Goal: Task Accomplishment & Management: Complete application form

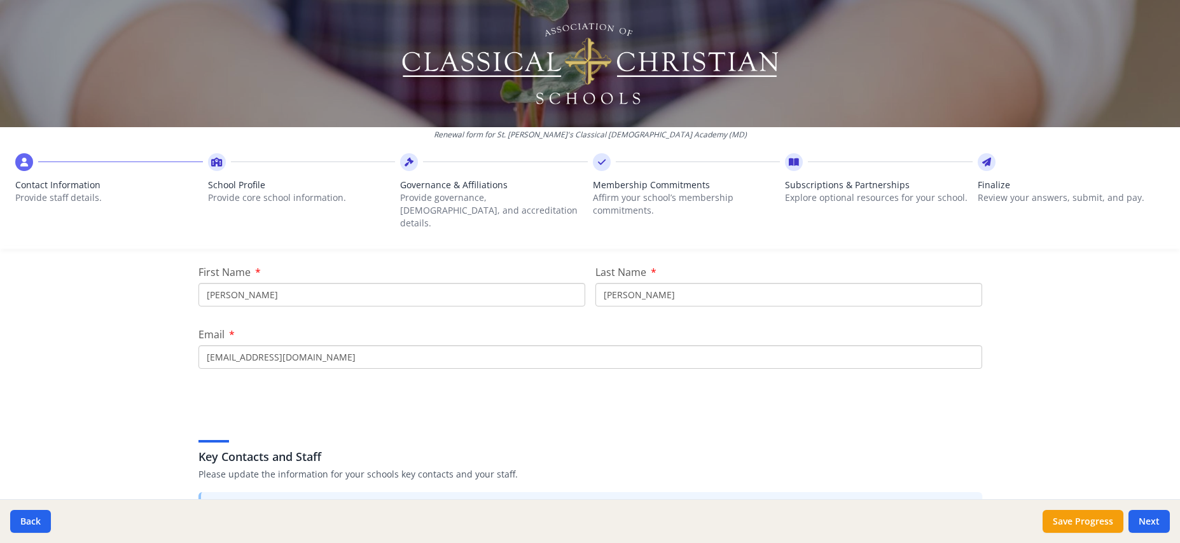
scroll to position [155, 0]
drag, startPoint x: 246, startPoint y: 283, endPoint x: 192, endPoint y: 279, distance: 53.6
click at [193, 279] on div "Your Information Please enter the information for the person submitting this fo…" at bounding box center [590, 484] width 814 height 700
type input "[PERSON_NAME]"
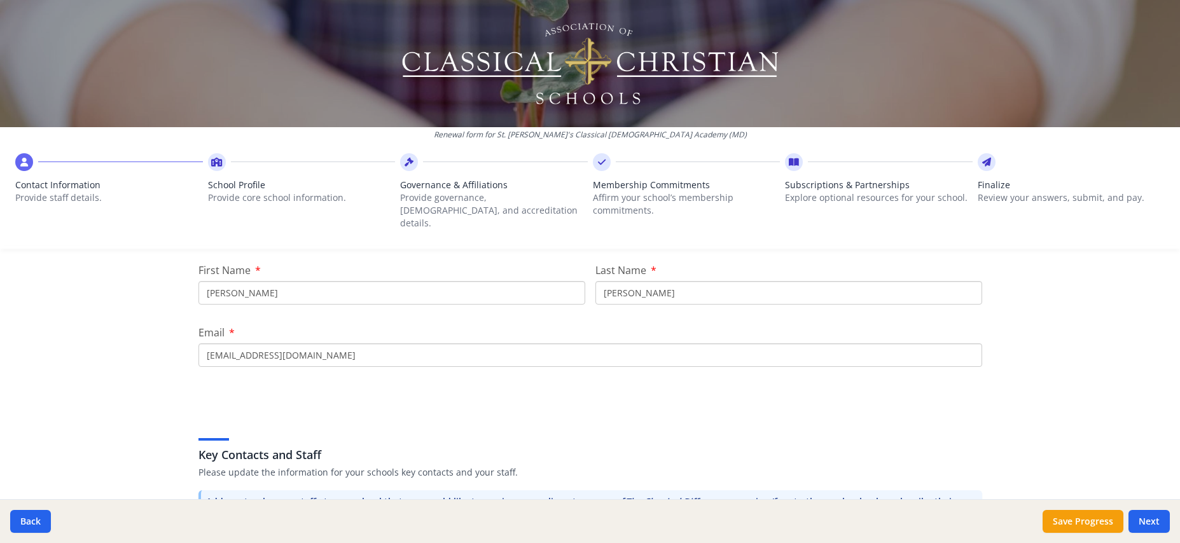
click at [379, 420] on div "Key Contacts and Staff Please update the information for your schools key conta…" at bounding box center [590, 454] width 784 height 73
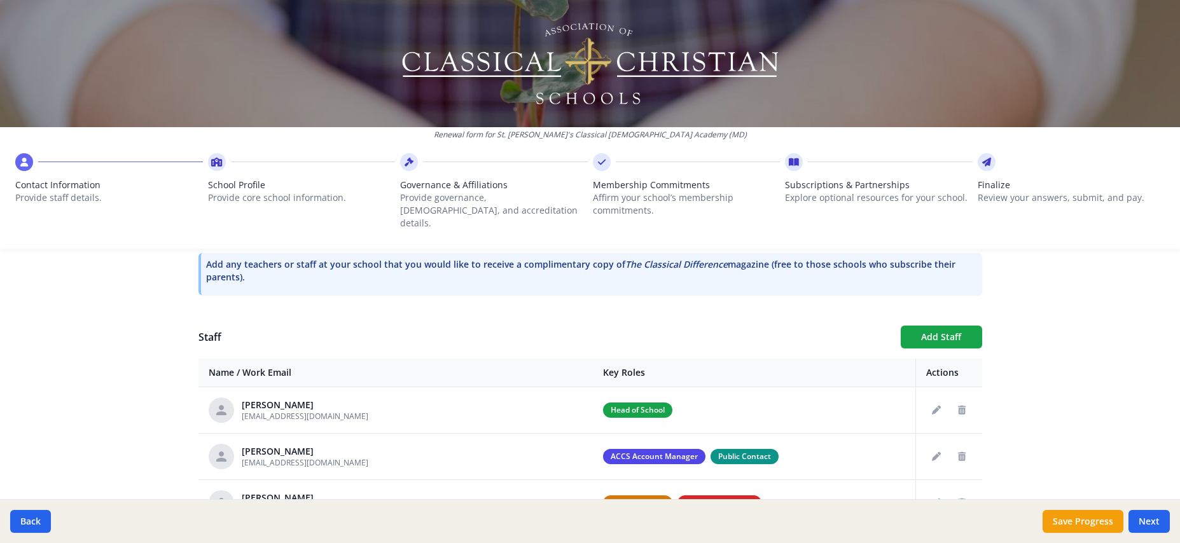
scroll to position [460, 0]
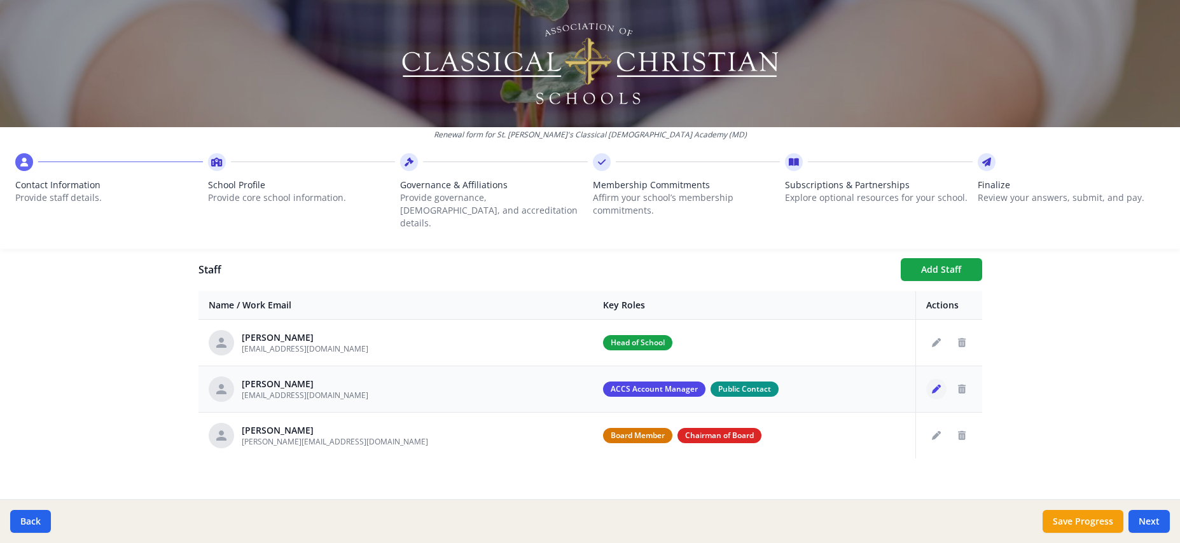
click at [938, 385] on icon "Edit staff" at bounding box center [936, 389] width 9 height 9
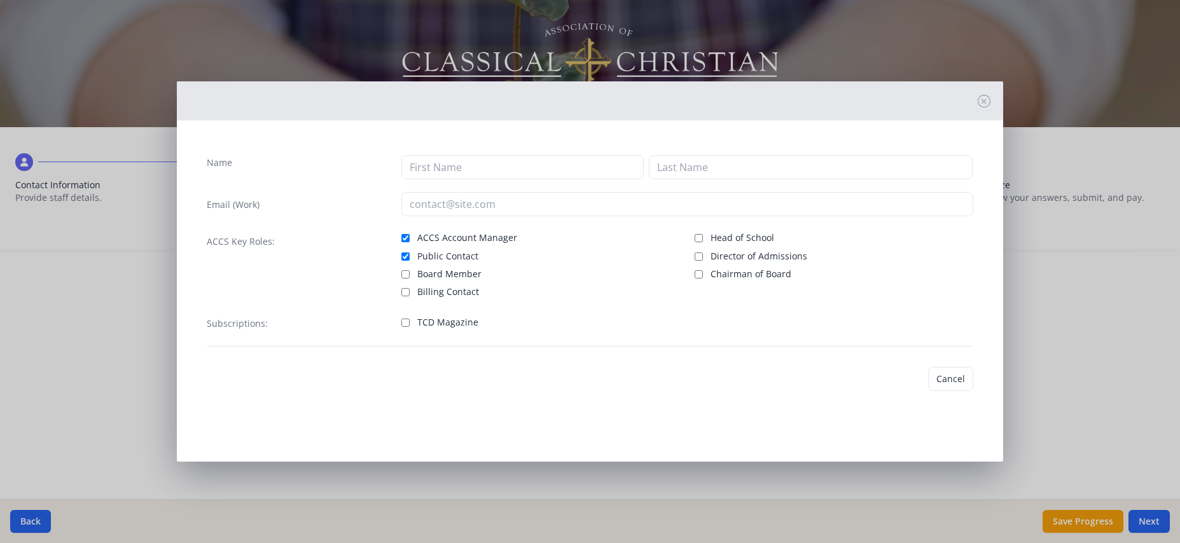
type input "[PERSON_NAME]"
type input "[EMAIL_ADDRESS][DOMAIN_NAME]"
checkbox input "true"
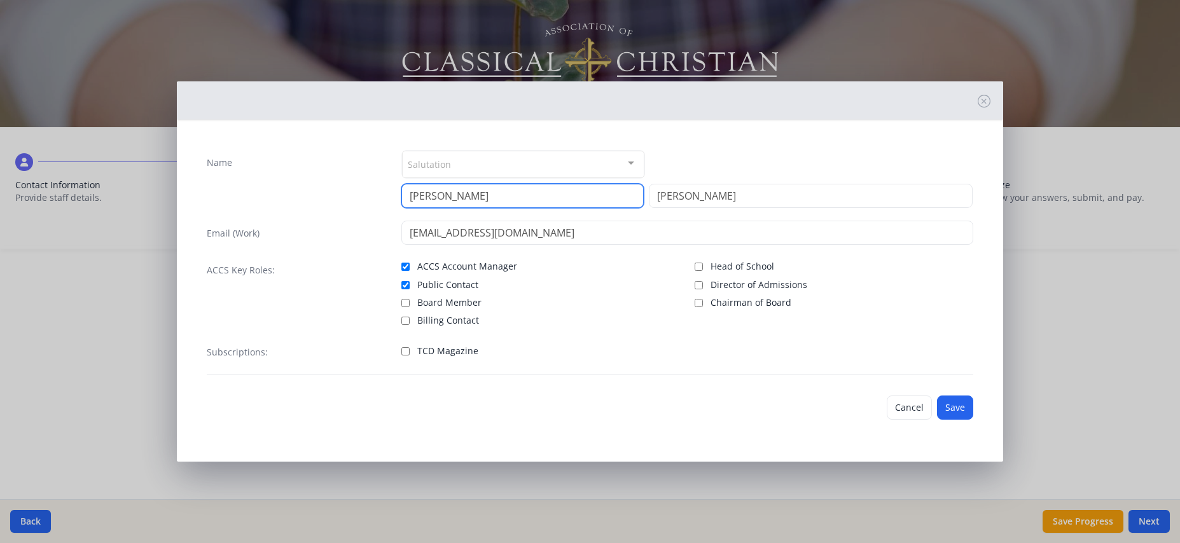
drag, startPoint x: 454, startPoint y: 191, endPoint x: 362, endPoint y: 190, distance: 91.6
click at [362, 190] on div "Name Salutation Mr. Mrs. Ms. Dr. Rev. Fr. Esq. No elements found. Consider chan…" at bounding box center [590, 179] width 766 height 58
type input "[PERSON_NAME]"
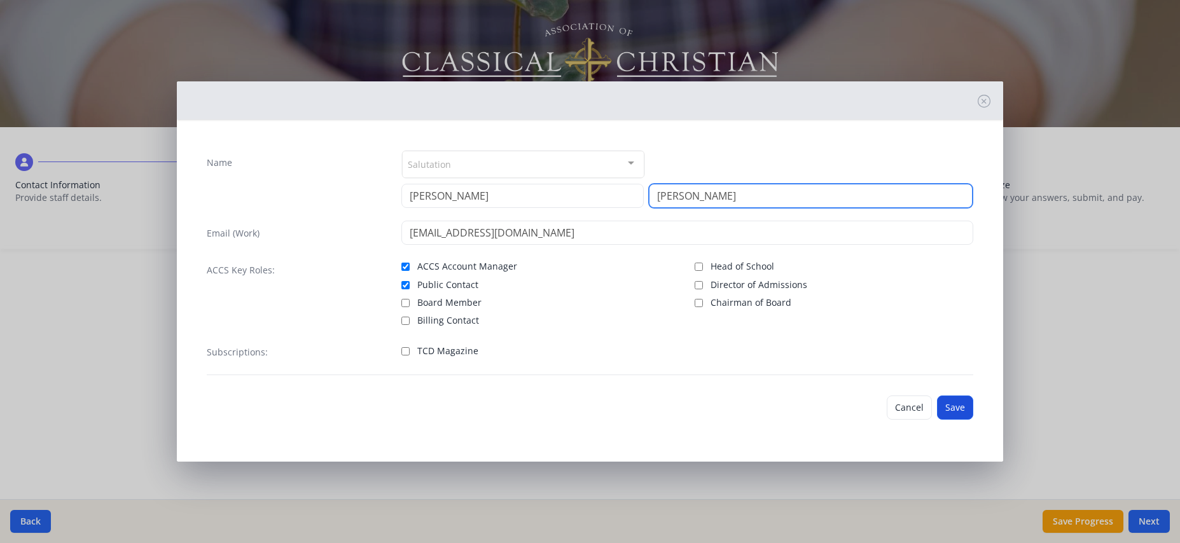
type input "[PERSON_NAME]"
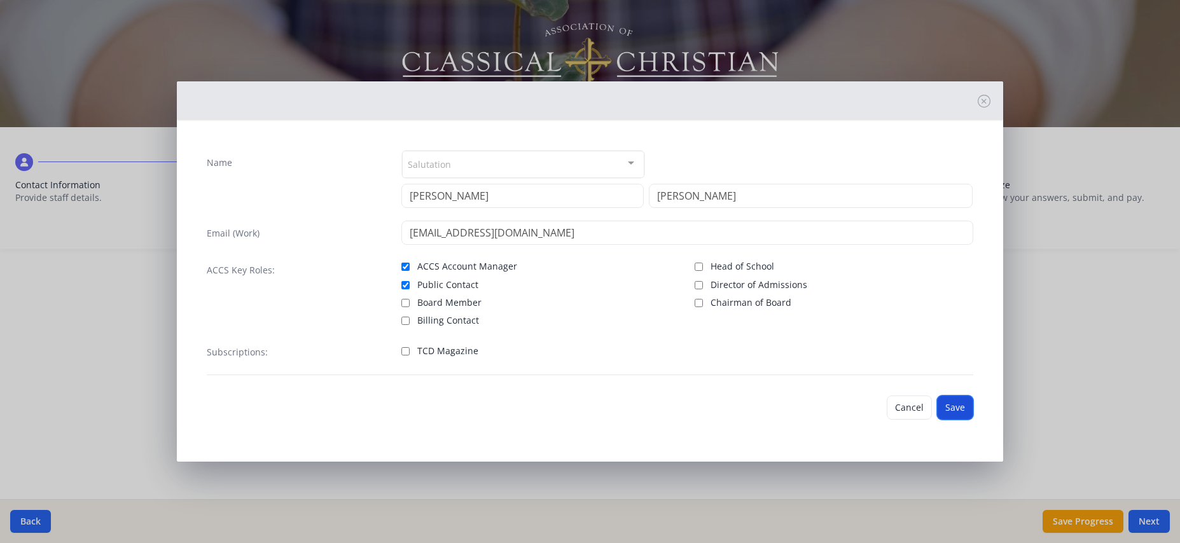
click at [959, 406] on button "Save" at bounding box center [955, 408] width 36 height 24
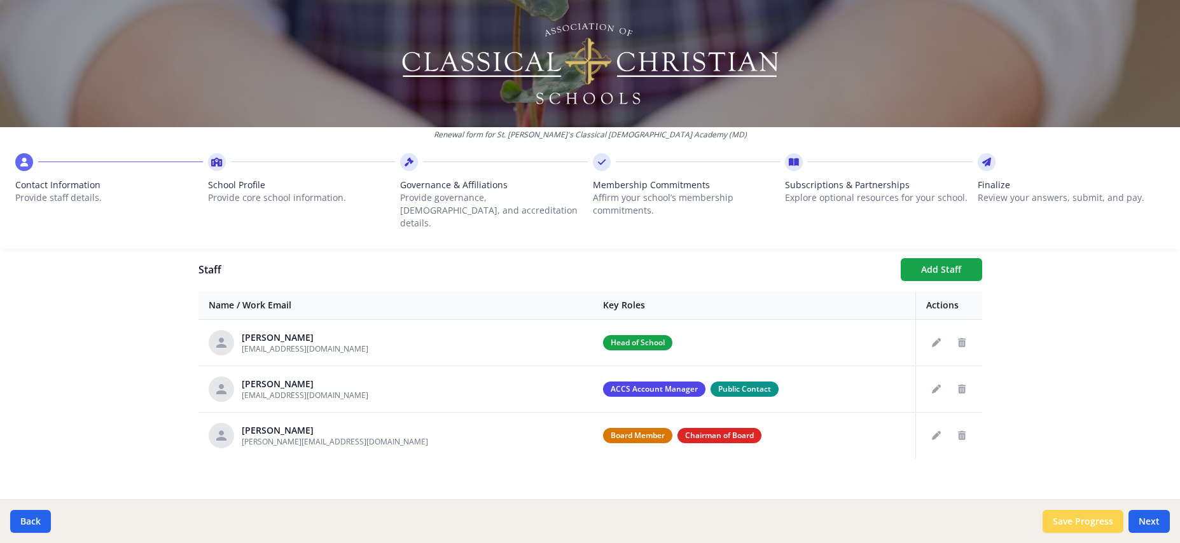
click at [1087, 527] on button "Save Progress" at bounding box center [1082, 521] width 81 height 23
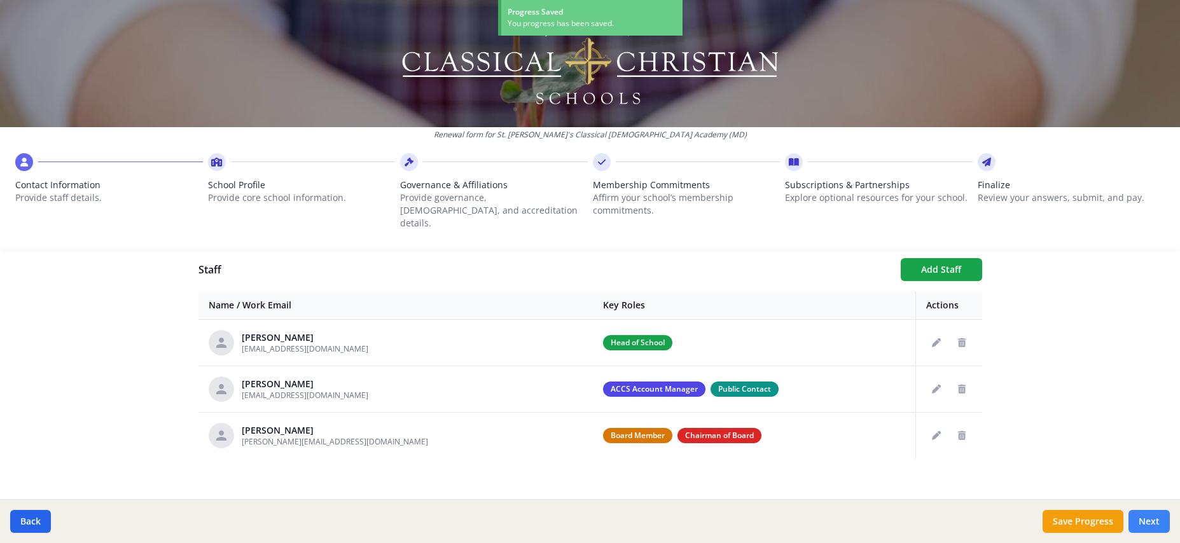
click at [1146, 524] on button "Next" at bounding box center [1148, 521] width 41 height 23
type input "[PHONE_NUMBER]"
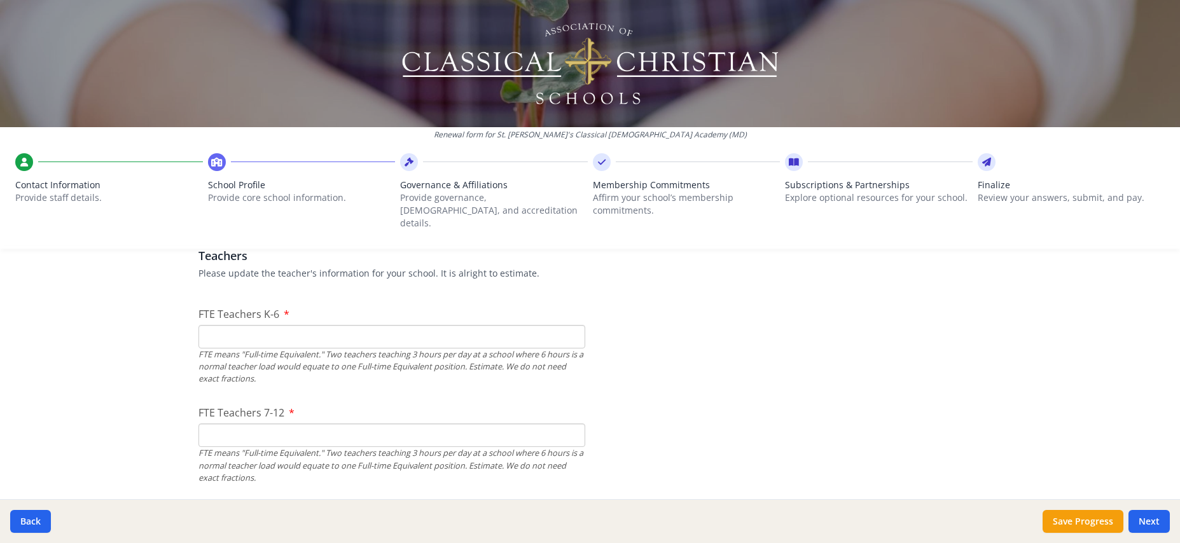
scroll to position [761, 0]
click at [576, 324] on input "0" at bounding box center [391, 336] width 387 height 24
click at [573, 324] on input "1" at bounding box center [391, 336] width 387 height 24
click at [572, 326] on input "0" at bounding box center [391, 336] width 387 height 24
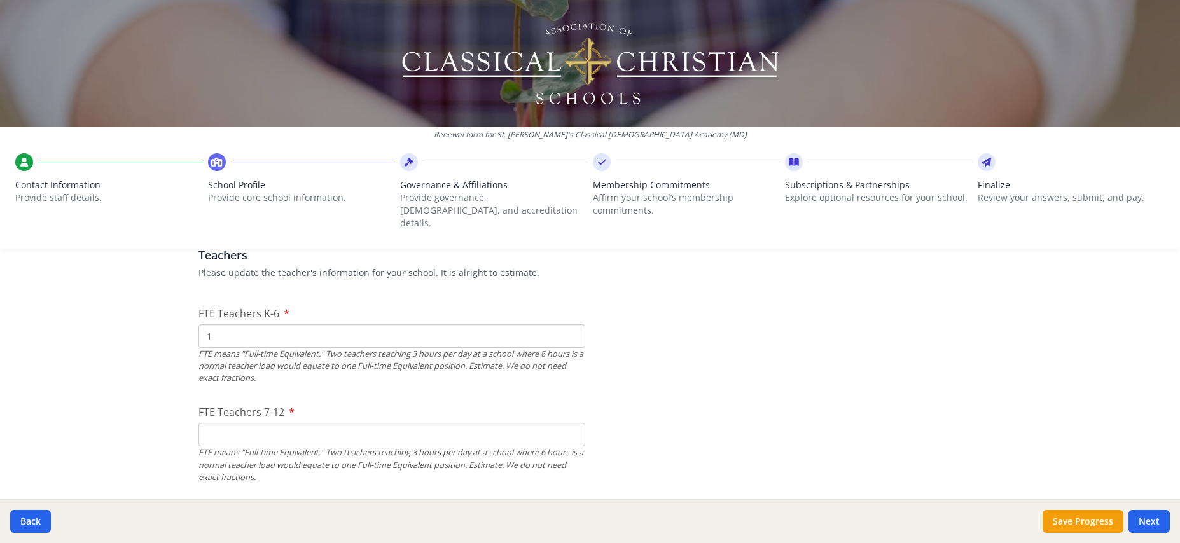
click at [572, 324] on input "1" at bounding box center [391, 336] width 387 height 24
click at [572, 324] on input "2" at bounding box center [391, 336] width 387 height 24
click at [572, 324] on input "3" at bounding box center [391, 336] width 387 height 24
click at [572, 324] on input "4" at bounding box center [391, 336] width 387 height 24
click at [572, 324] on input "5" at bounding box center [391, 336] width 387 height 24
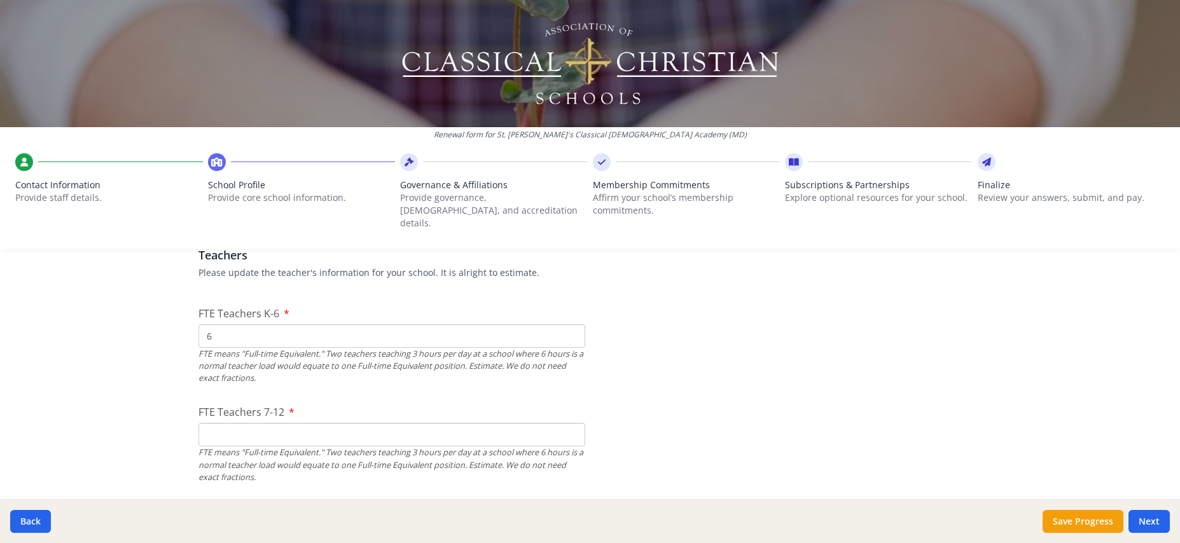
click at [572, 324] on input "6" at bounding box center [391, 336] width 387 height 24
click at [572, 324] on input "7" at bounding box center [391, 336] width 387 height 24
click at [572, 324] on input "8" at bounding box center [391, 336] width 387 height 24
type input "9"
click at [572, 324] on input "9" at bounding box center [391, 336] width 387 height 24
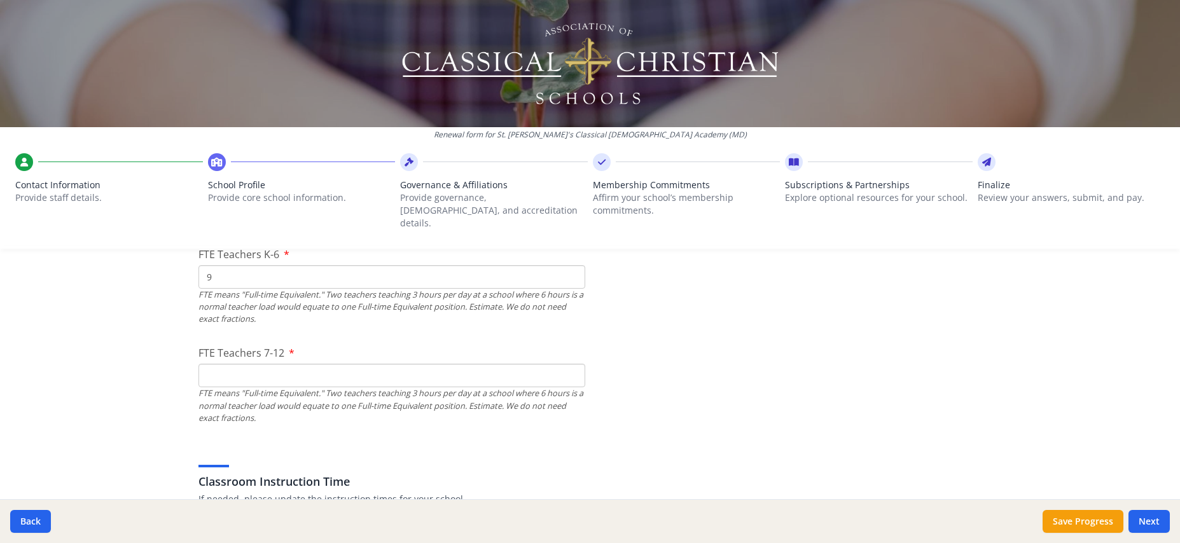
scroll to position [823, 0]
click at [249, 361] on input "FTE Teachers 7-12" at bounding box center [391, 373] width 387 height 24
type input "1"
click at [570, 361] on input "1" at bounding box center [391, 373] width 387 height 24
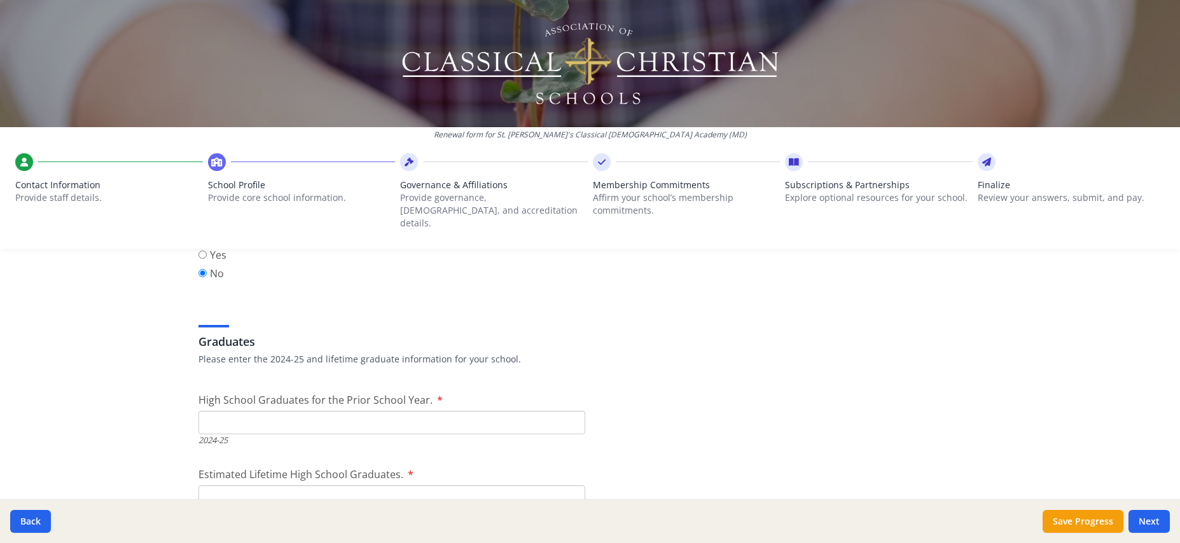
scroll to position [1726, 0]
click at [574, 410] on input "1" at bounding box center [391, 422] width 387 height 24
type input "0"
click at [574, 414] on input "0" at bounding box center [391, 422] width 387 height 24
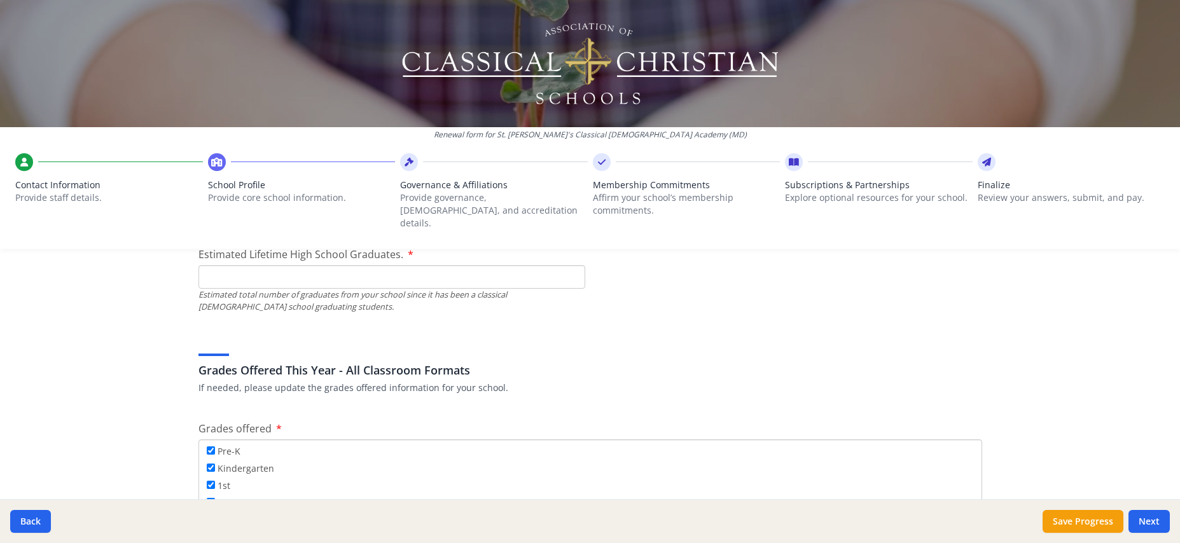
scroll to position [1932, 0]
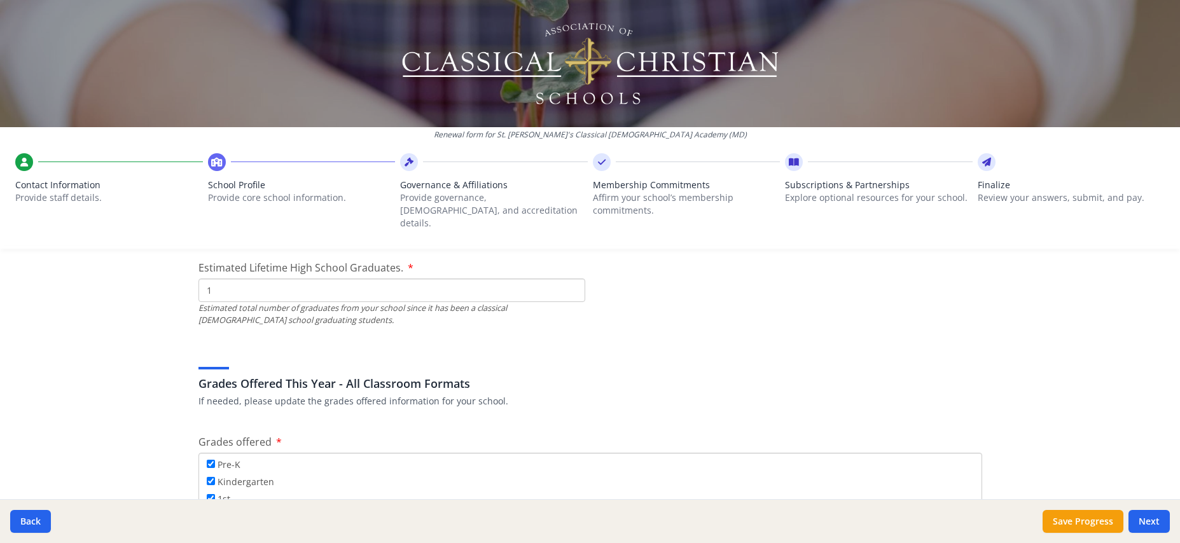
click at [572, 279] on input "1" at bounding box center [391, 291] width 387 height 24
type input "0"
click at [573, 280] on input "0" at bounding box center [391, 291] width 387 height 24
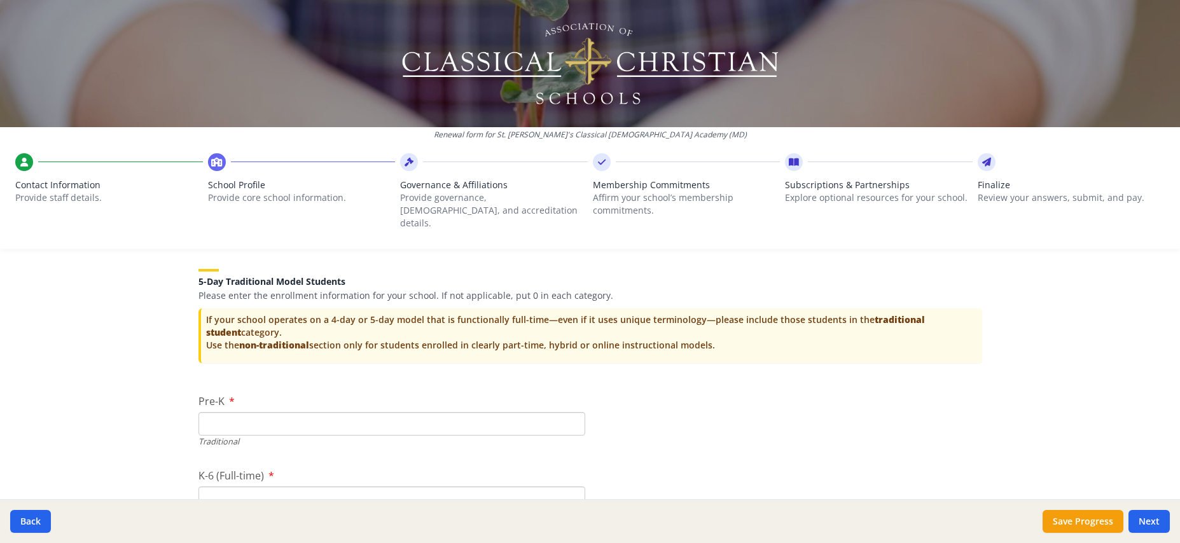
scroll to position [2537, 0]
click at [574, 410] on input "1" at bounding box center [391, 422] width 387 height 24
click at [574, 410] on input "2" at bounding box center [391, 422] width 387 height 24
click at [574, 410] on input "3" at bounding box center [391, 422] width 387 height 24
click at [574, 410] on input "4" at bounding box center [391, 422] width 387 height 24
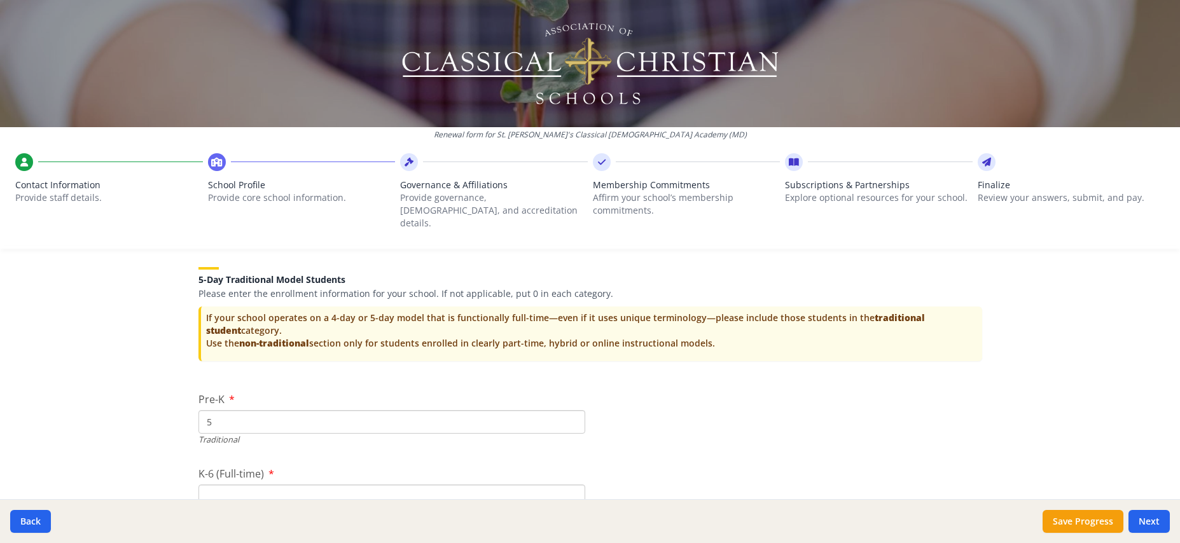
click at [574, 410] on input "5" at bounding box center [391, 422] width 387 height 24
click at [574, 410] on input "6" at bounding box center [391, 422] width 387 height 24
click at [574, 410] on input "7" at bounding box center [391, 422] width 387 height 24
type input "8"
click at [574, 410] on input "8" at bounding box center [391, 422] width 387 height 24
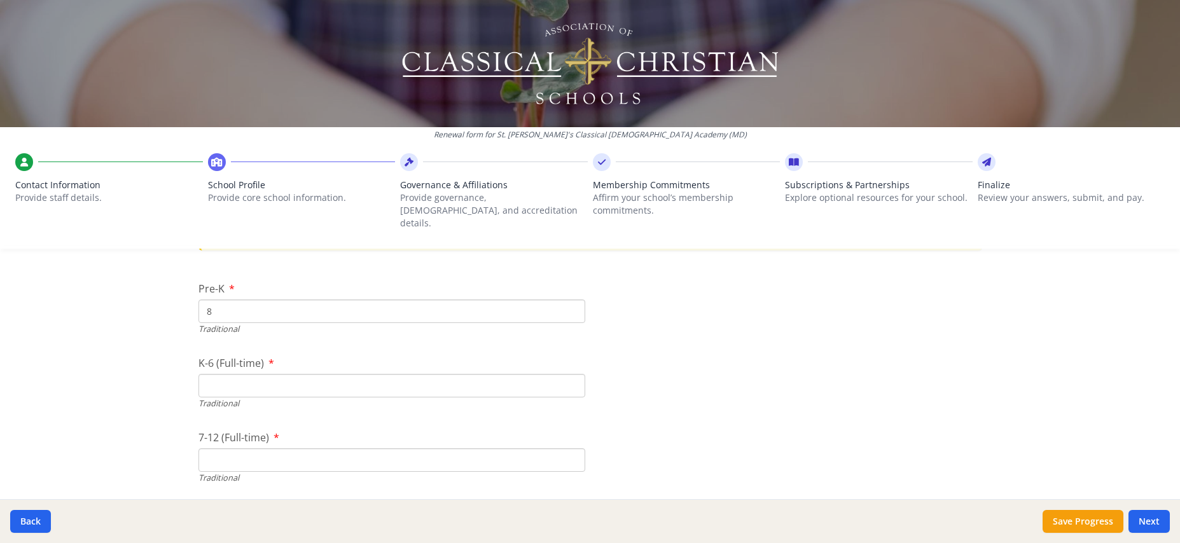
scroll to position [2648, 0]
click at [570, 373] on input "1" at bounding box center [391, 385] width 387 height 24
click at [570, 373] on input "2" at bounding box center [391, 385] width 387 height 24
click at [570, 373] on input "3" at bounding box center [391, 385] width 387 height 24
click at [570, 373] on input "4" at bounding box center [391, 385] width 387 height 24
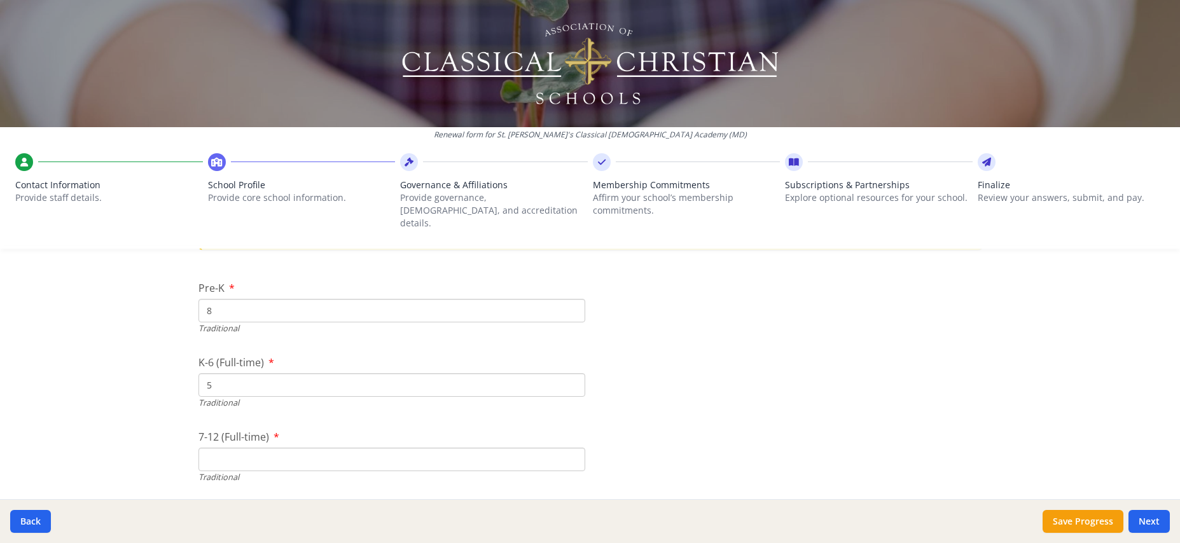
click at [570, 373] on input "5" at bounding box center [391, 385] width 387 height 24
click at [570, 373] on input "6" at bounding box center [391, 385] width 387 height 24
click at [570, 373] on input "7" at bounding box center [391, 385] width 387 height 24
click at [570, 373] on input "8" at bounding box center [391, 385] width 387 height 24
click at [570, 373] on input "9" at bounding box center [391, 385] width 387 height 24
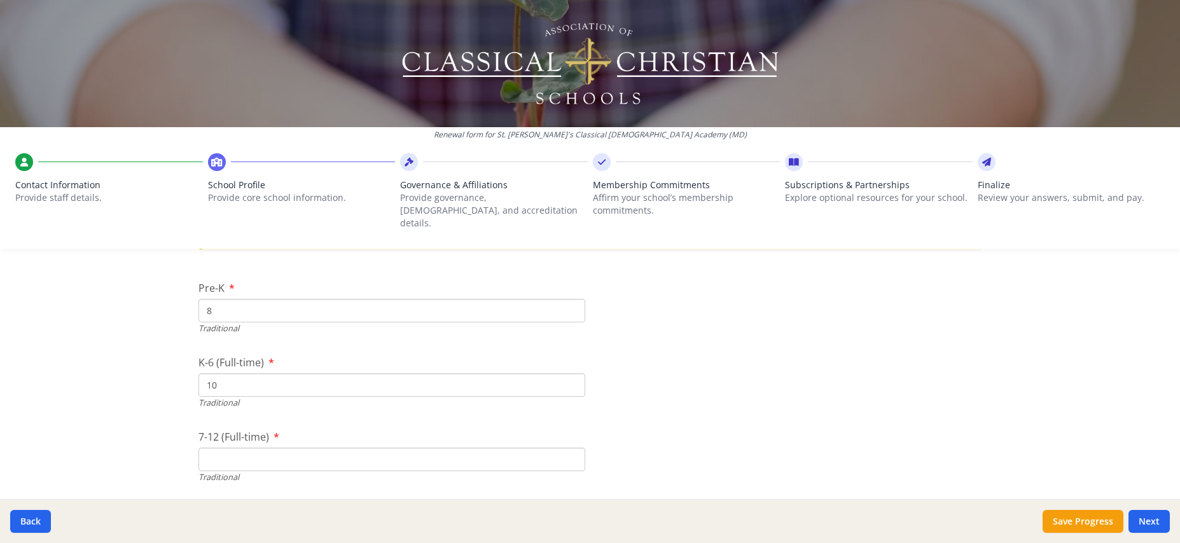
click at [570, 373] on input "10" at bounding box center [391, 385] width 387 height 24
click at [570, 373] on input "11" at bounding box center [391, 385] width 387 height 24
click at [570, 373] on input "12" at bounding box center [391, 385] width 387 height 24
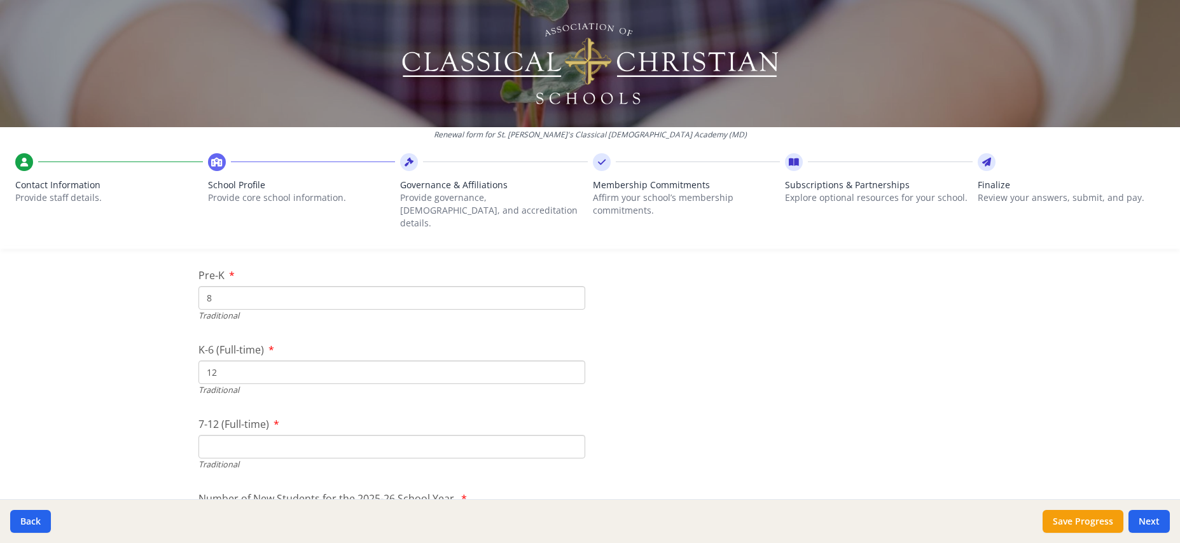
scroll to position [2669, 0]
drag, startPoint x: 219, startPoint y: 354, endPoint x: 189, endPoint y: 354, distance: 30.5
type input "1"
type input "88"
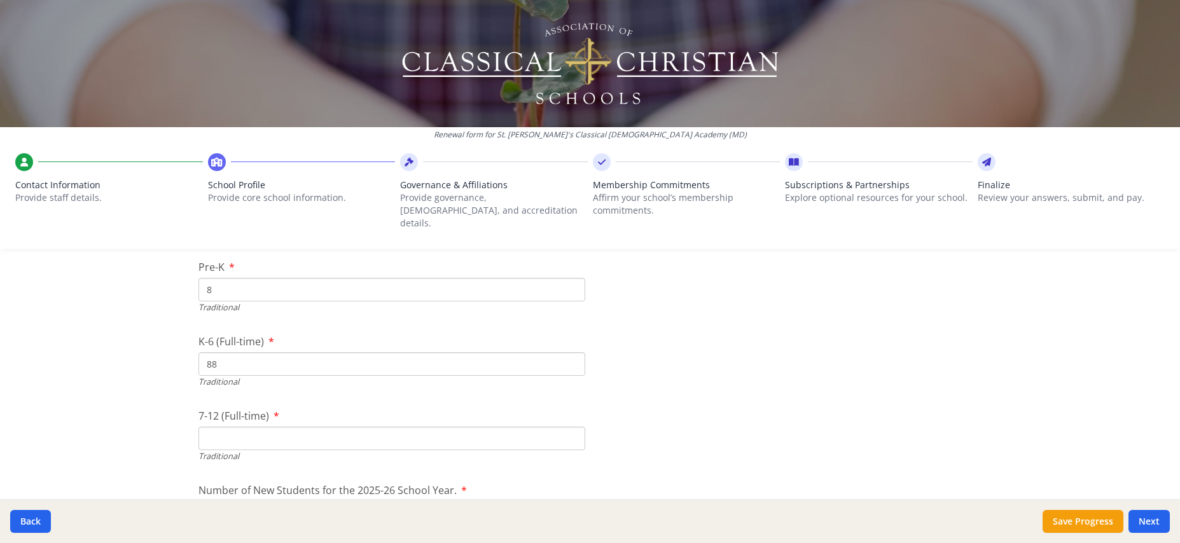
click at [224, 427] on input "7-12 (Full-time)" at bounding box center [391, 439] width 387 height 24
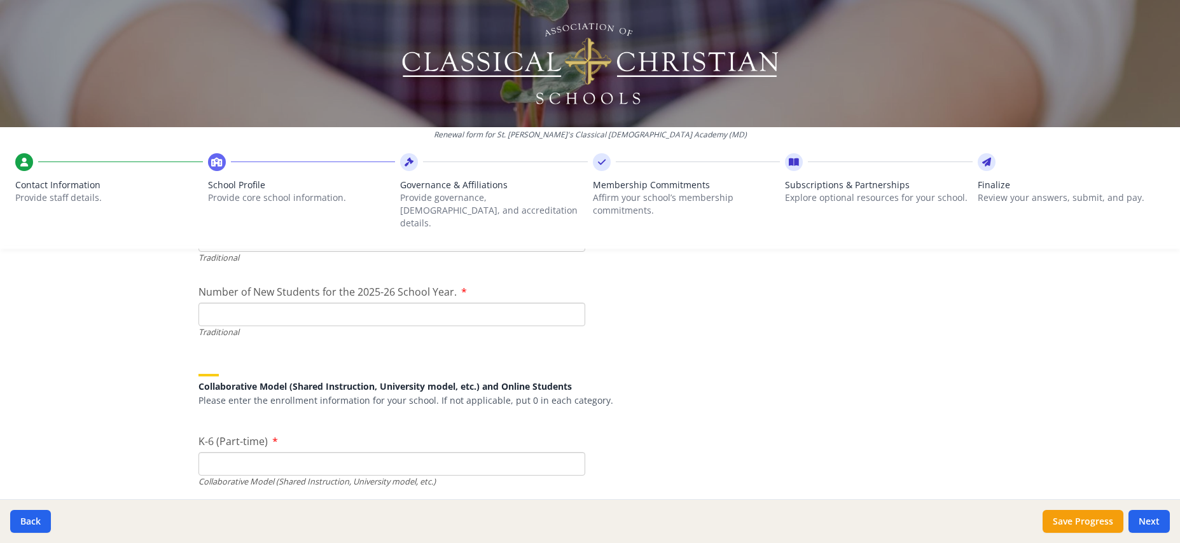
scroll to position [2862, 0]
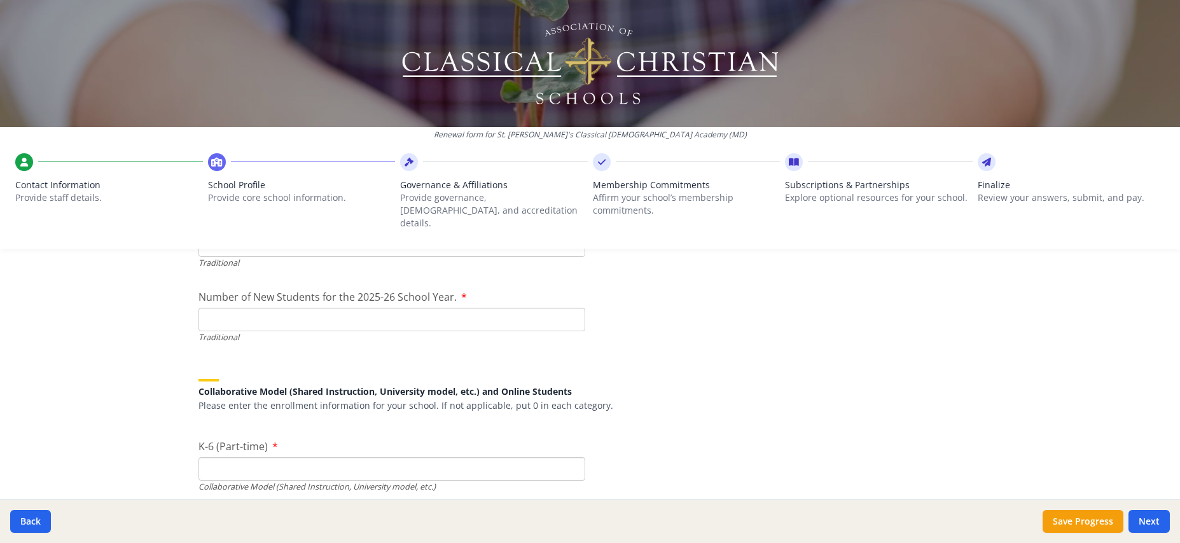
type input "15"
click at [205, 312] on input "Number of New Students for the 2025-26 School Year." at bounding box center [391, 320] width 387 height 24
type input "26"
click at [226, 457] on input "K-6 (Part-time)" at bounding box center [391, 469] width 387 height 24
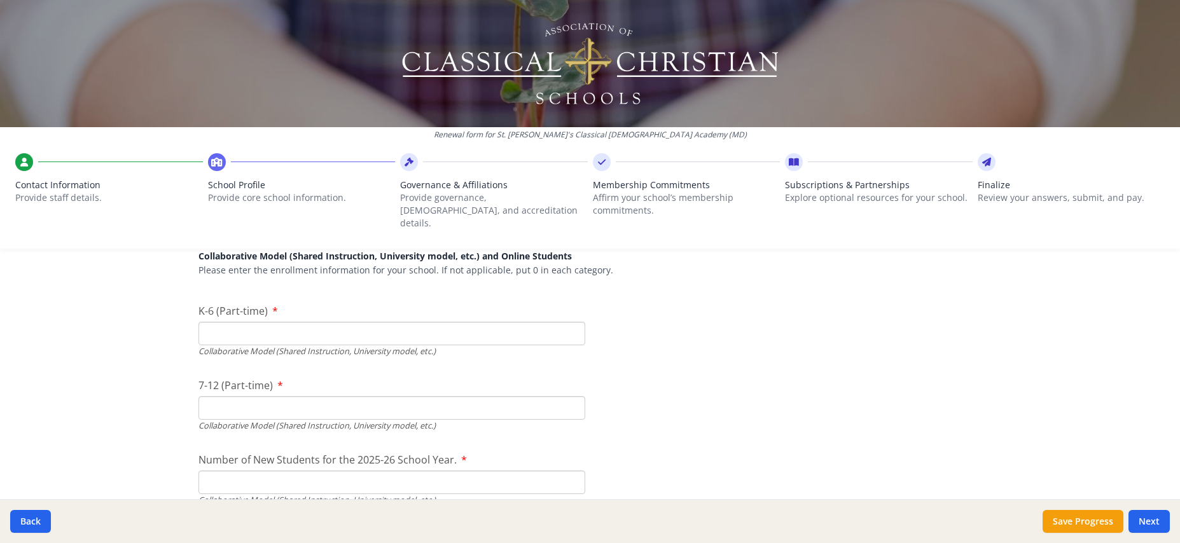
scroll to position [3002, 0]
type input "9"
click at [214, 394] on input "7-12 (Part-time)" at bounding box center [391, 404] width 387 height 24
type input "0"
click at [115, 364] on div "Renewal form for St. [PERSON_NAME]'s Classical [DEMOGRAPHIC_DATA] Academy (MD) …" at bounding box center [590, 271] width 1180 height 543
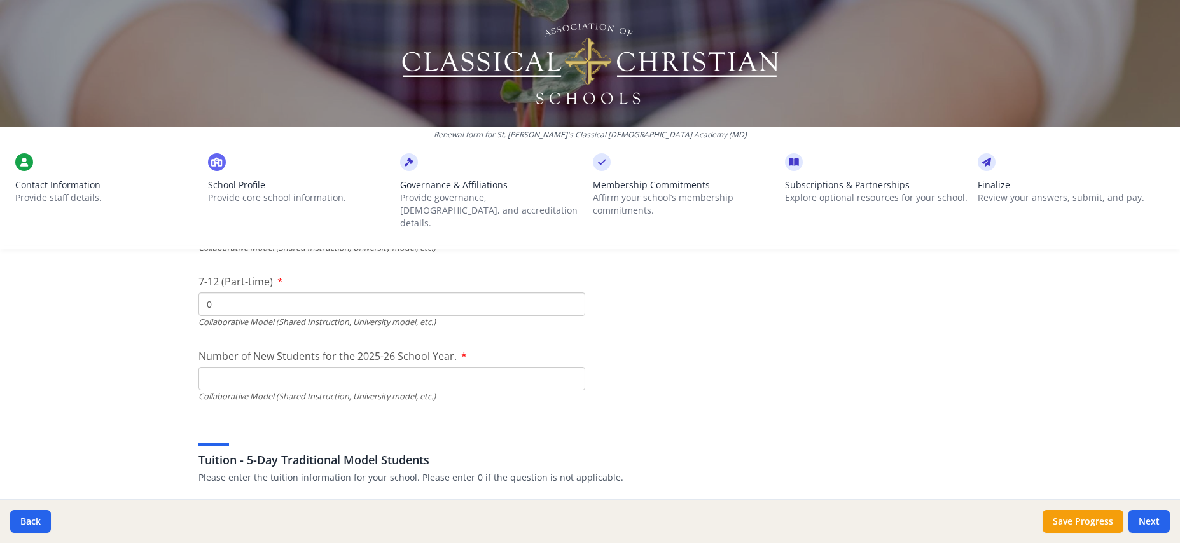
scroll to position [3102, 0]
click at [208, 366] on input "Number of New Students for the 2025-26 School Year." at bounding box center [391, 378] width 387 height 24
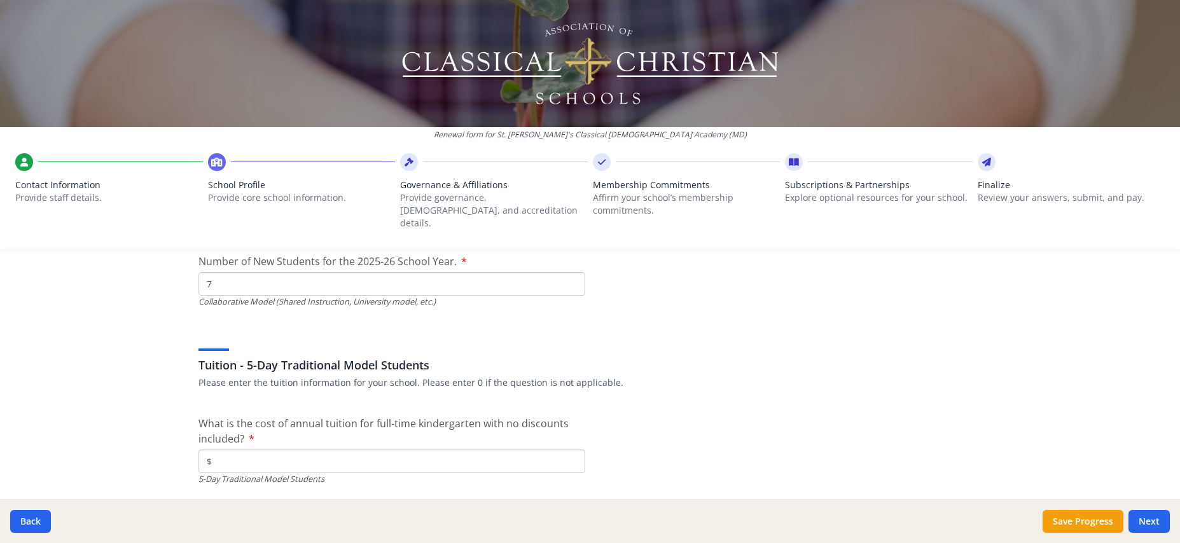
type input "7"
click at [136, 363] on div "Renewal form for St. [PERSON_NAME]'s Classical [DEMOGRAPHIC_DATA] Academy (MD) …" at bounding box center [590, 271] width 1180 height 543
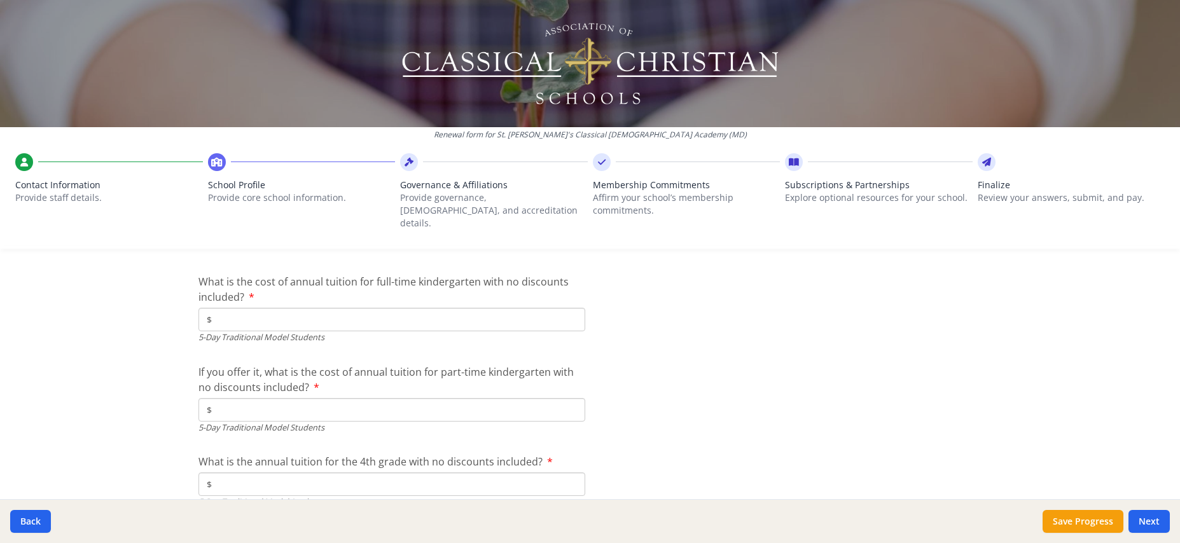
scroll to position [3341, 0]
click at [224, 310] on input "$" at bounding box center [391, 317] width 387 height 24
type input "$6 100"
click at [231, 398] on input "$" at bounding box center [391, 408] width 387 height 24
click at [235, 306] on input "$6 100" at bounding box center [391, 317] width 387 height 24
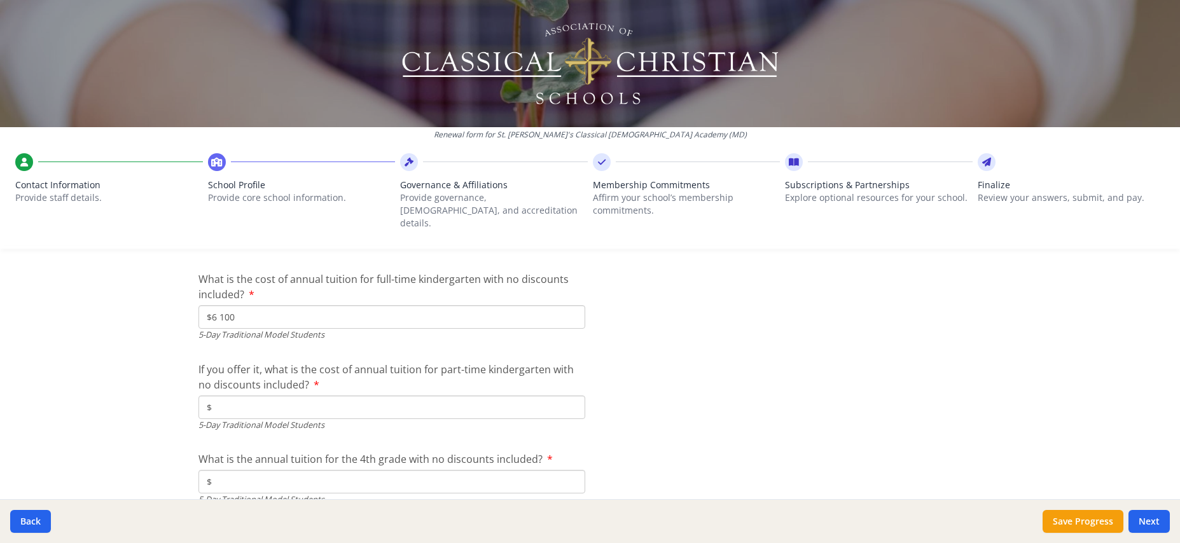
click at [240, 396] on input "$" at bounding box center [391, 408] width 387 height 24
type input "$4 325"
click at [166, 447] on div "Renewal form for St. [PERSON_NAME]'s Classical [DEMOGRAPHIC_DATA] Academy (MD) …" at bounding box center [590, 271] width 1180 height 543
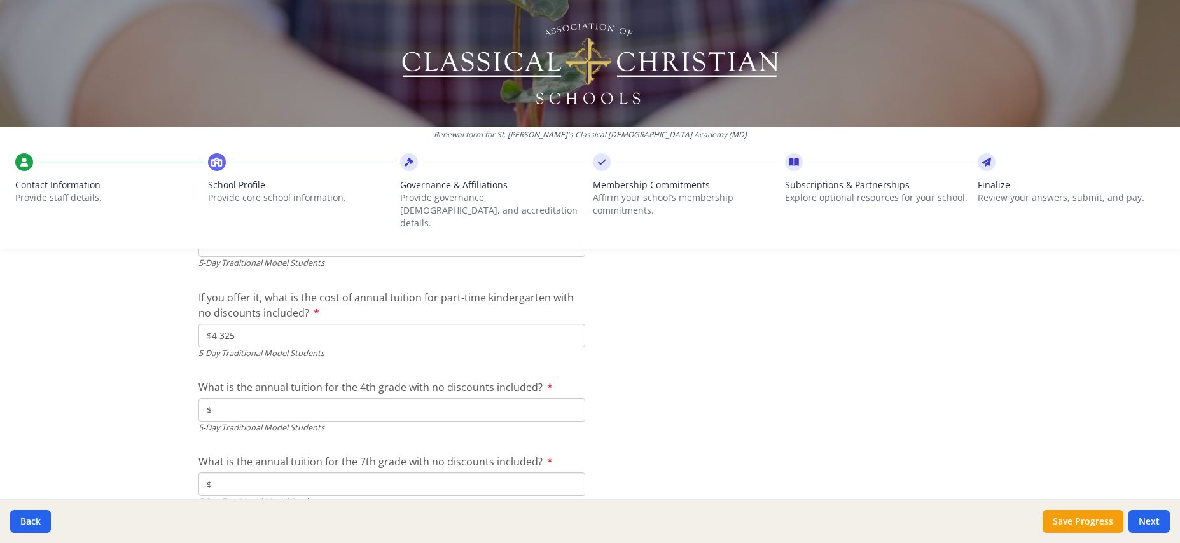
scroll to position [3417, 0]
click at [228, 398] on input "$" at bounding box center [391, 406] width 387 height 24
type input "$6 100"
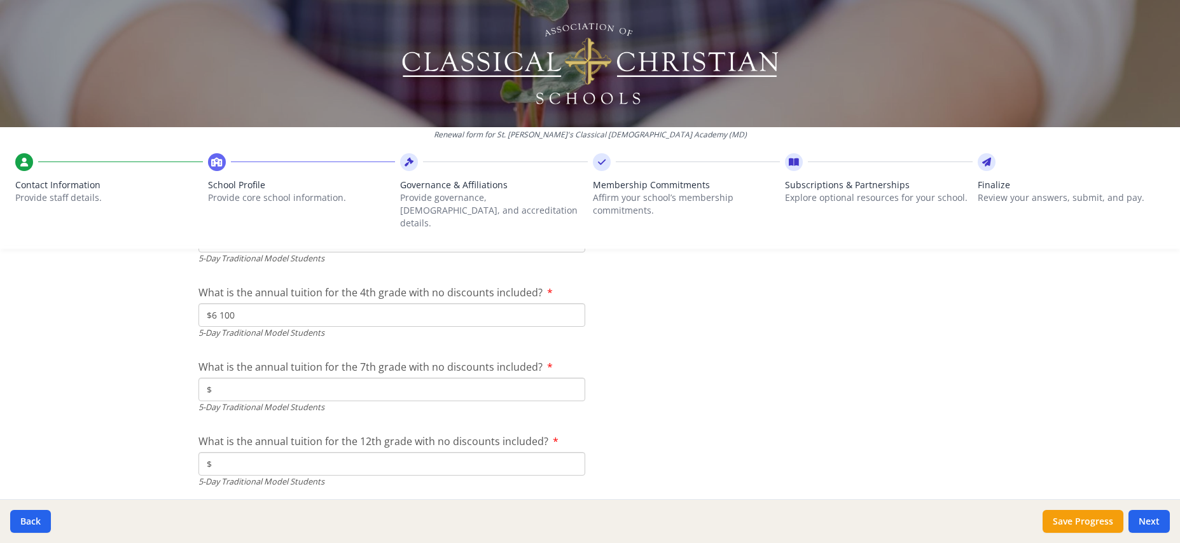
scroll to position [3508, 0]
click at [240, 377] on input "$" at bounding box center [391, 389] width 387 height 24
type input "$6 300"
click at [243, 452] on input "$" at bounding box center [391, 464] width 387 height 24
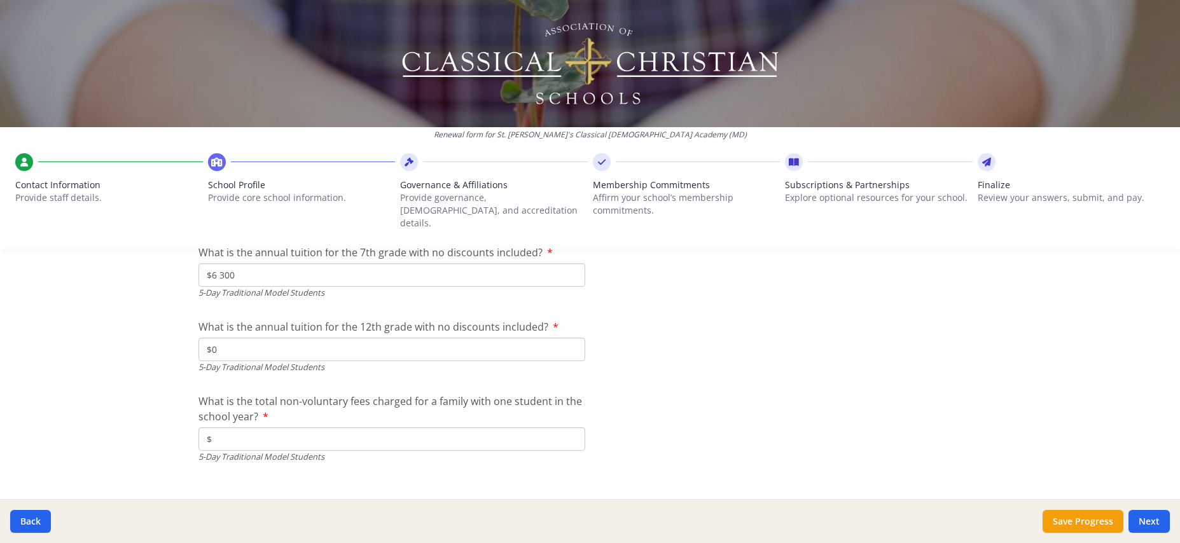
scroll to position [3622, 0]
type input "$0"
click at [249, 427] on input "$" at bounding box center [391, 439] width 387 height 24
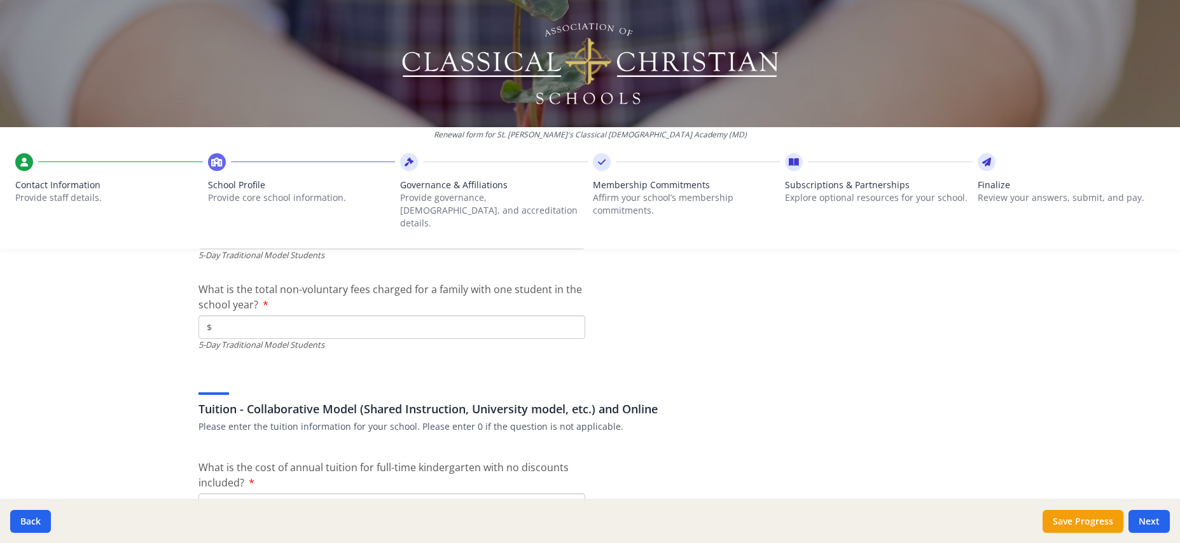
scroll to position [3730, 0]
click at [243, 319] on input "$" at bounding box center [391, 331] width 387 height 24
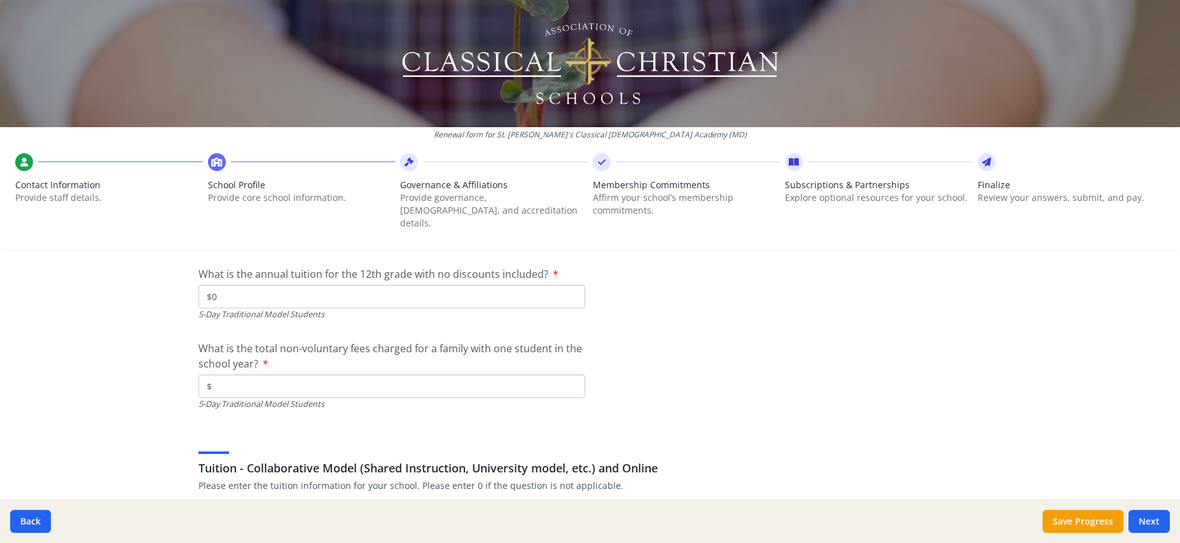
scroll to position [3678, 0]
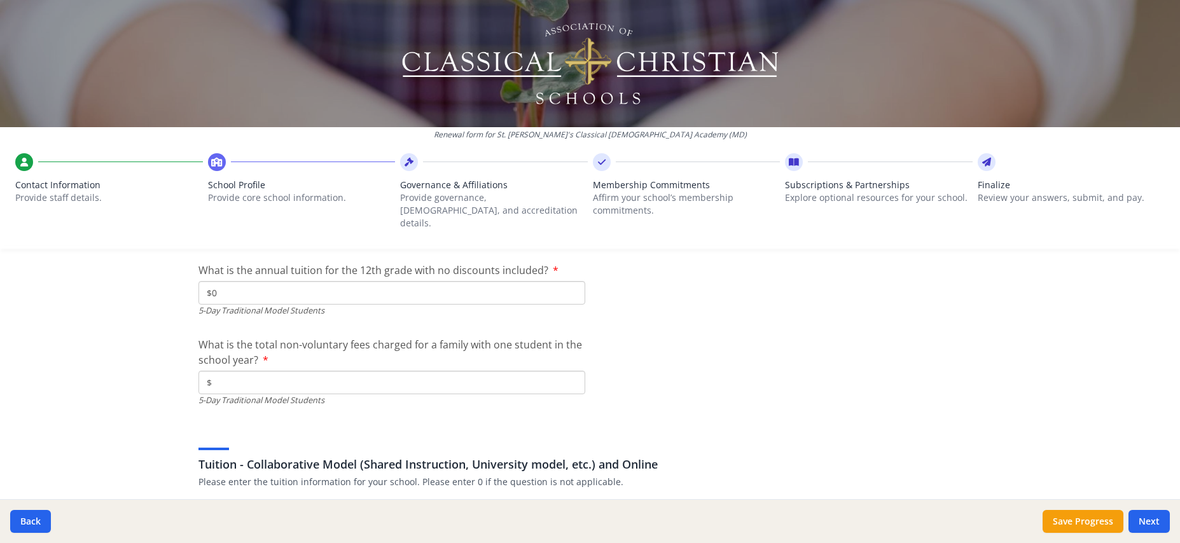
click at [229, 371] on input "$" at bounding box center [391, 383] width 387 height 24
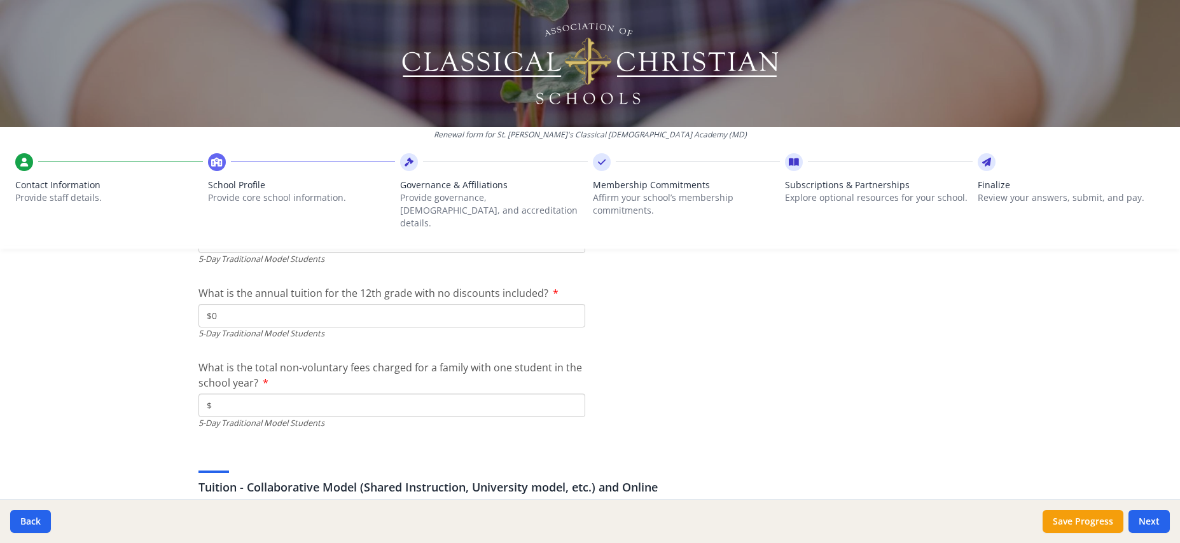
scroll to position [3667, 0]
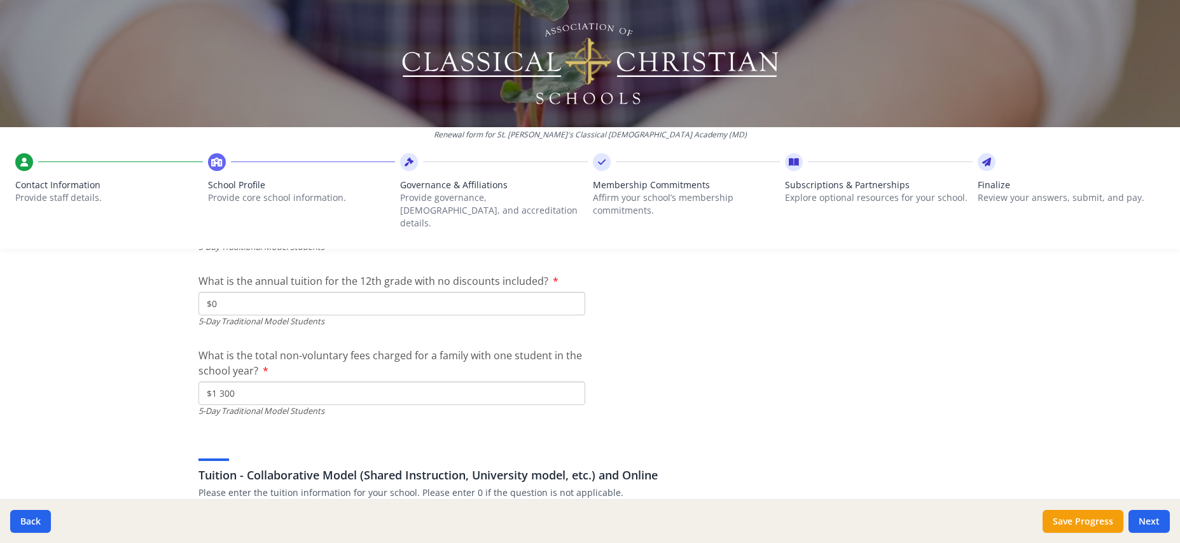
type input "$1 300"
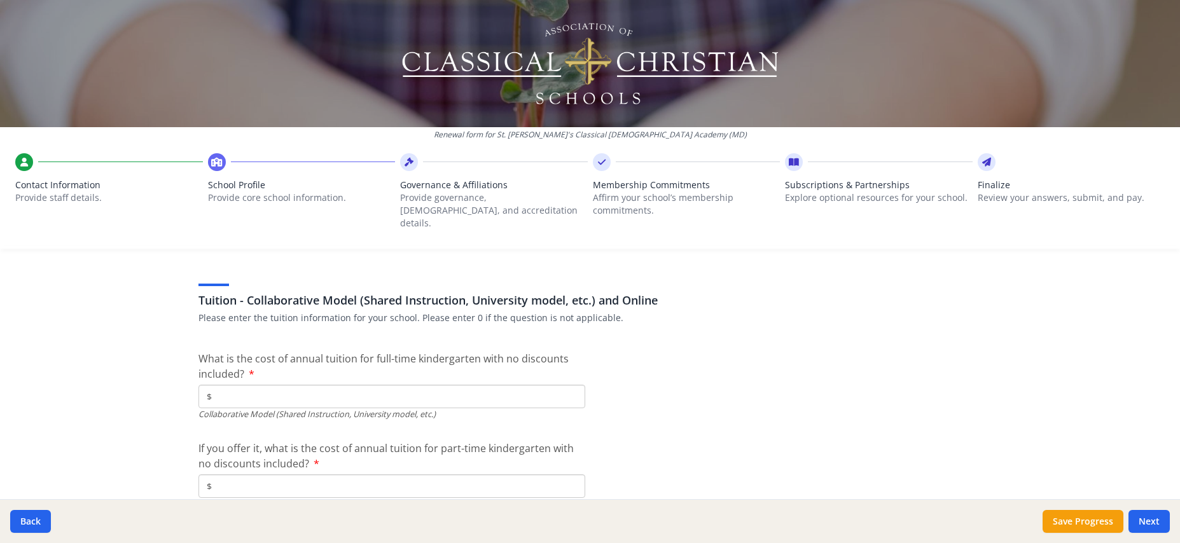
scroll to position [3855, 0]
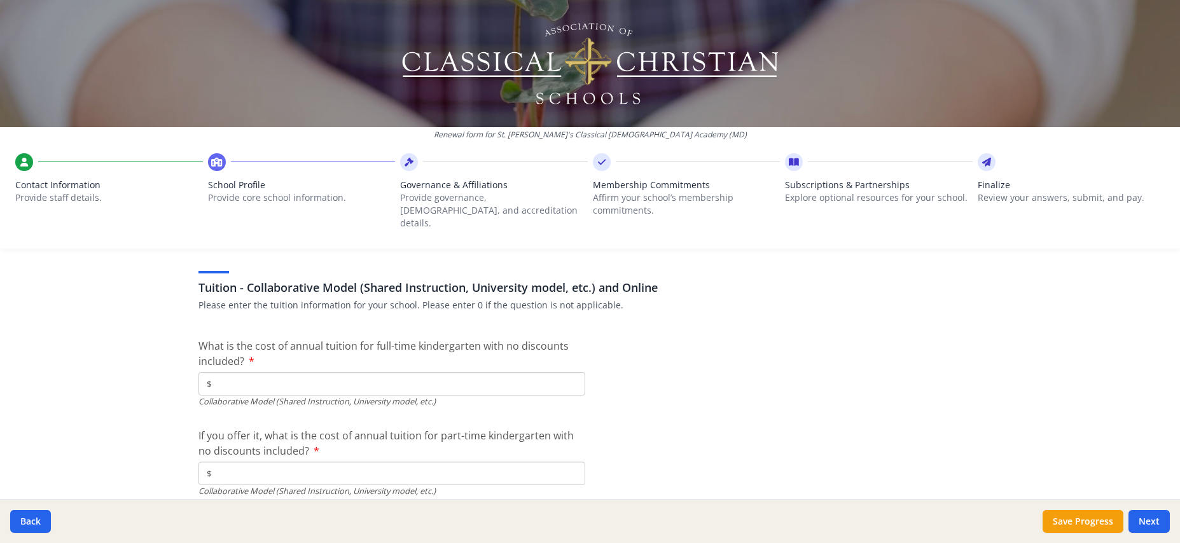
click at [352, 372] on input "$" at bounding box center [391, 384] width 387 height 24
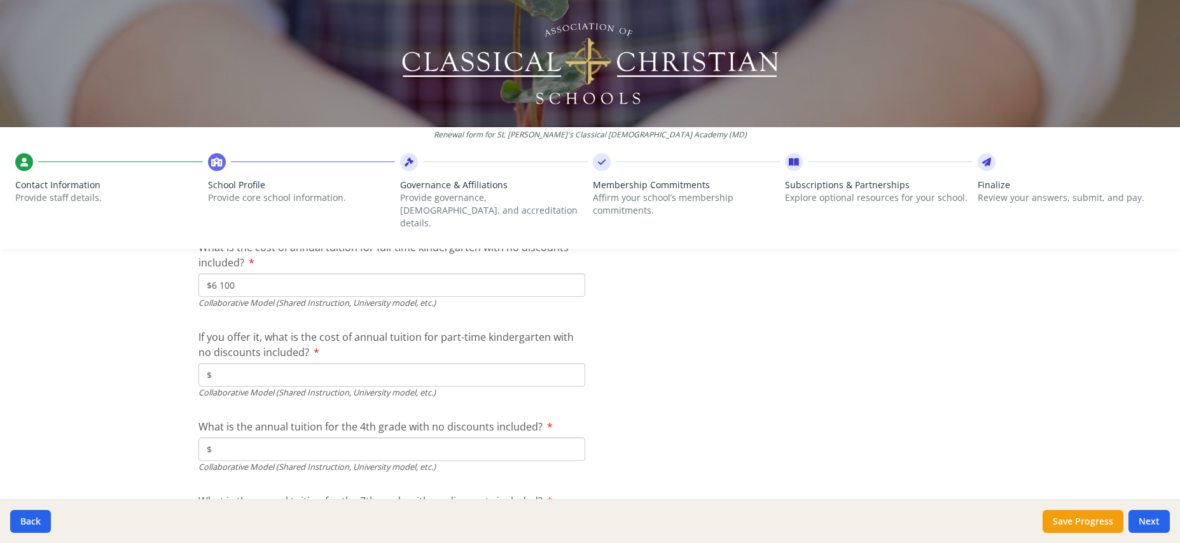
scroll to position [3958, 0]
type input "$6 100"
click at [252, 360] on input "$" at bounding box center [391, 371] width 387 height 24
type input "$4 325"
click at [278, 434] on input "$" at bounding box center [391, 446] width 387 height 24
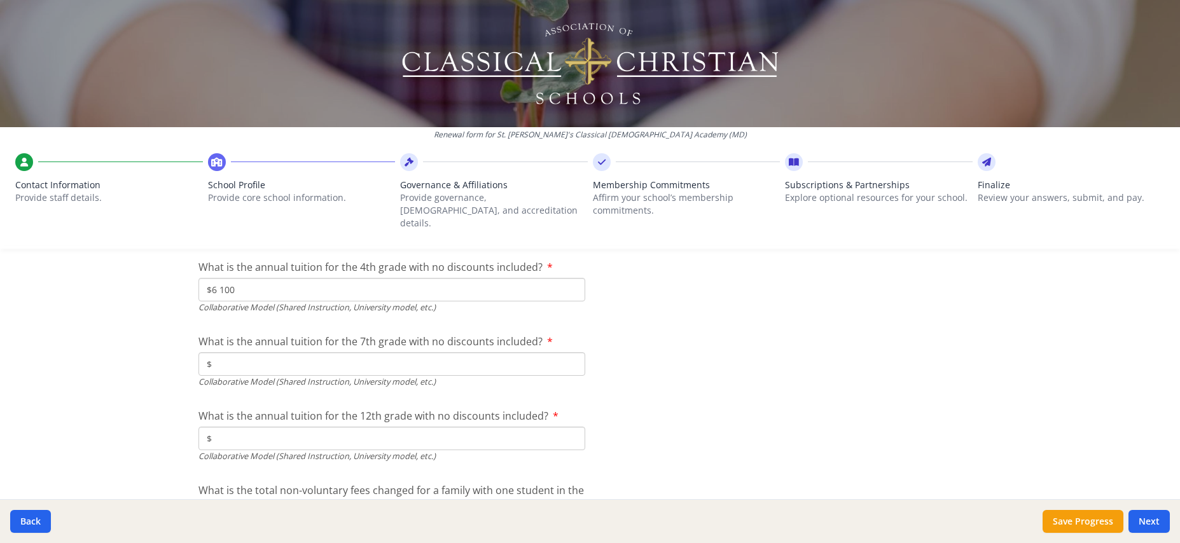
scroll to position [4131, 0]
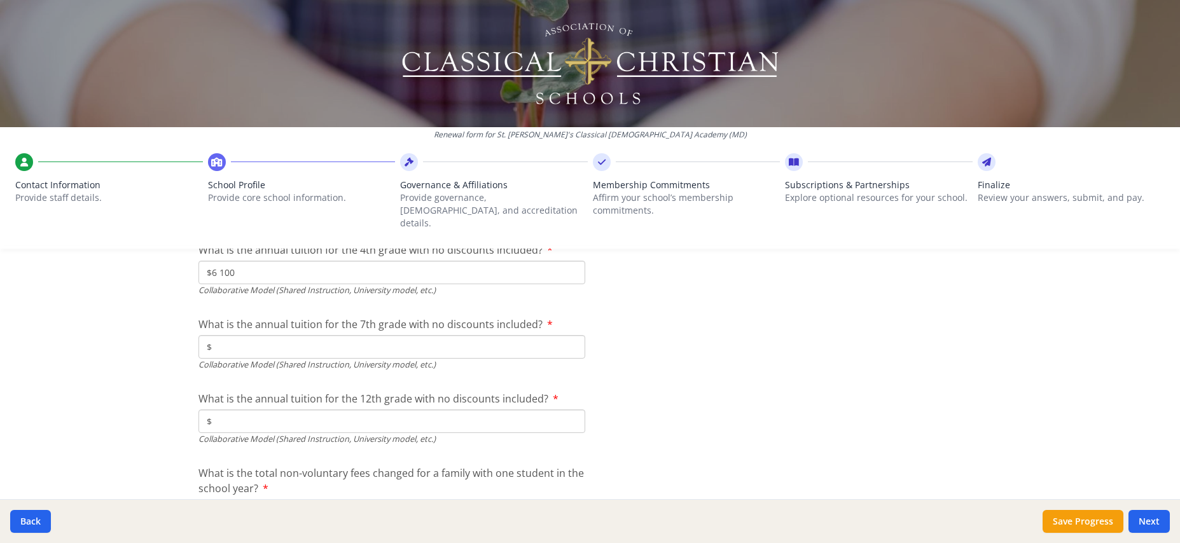
type input "$6 100"
click at [267, 340] on input "$" at bounding box center [391, 347] width 387 height 24
click at [344, 335] on input "$" at bounding box center [391, 347] width 387 height 24
type input "$6 300"
click at [329, 410] on input "$" at bounding box center [391, 422] width 387 height 24
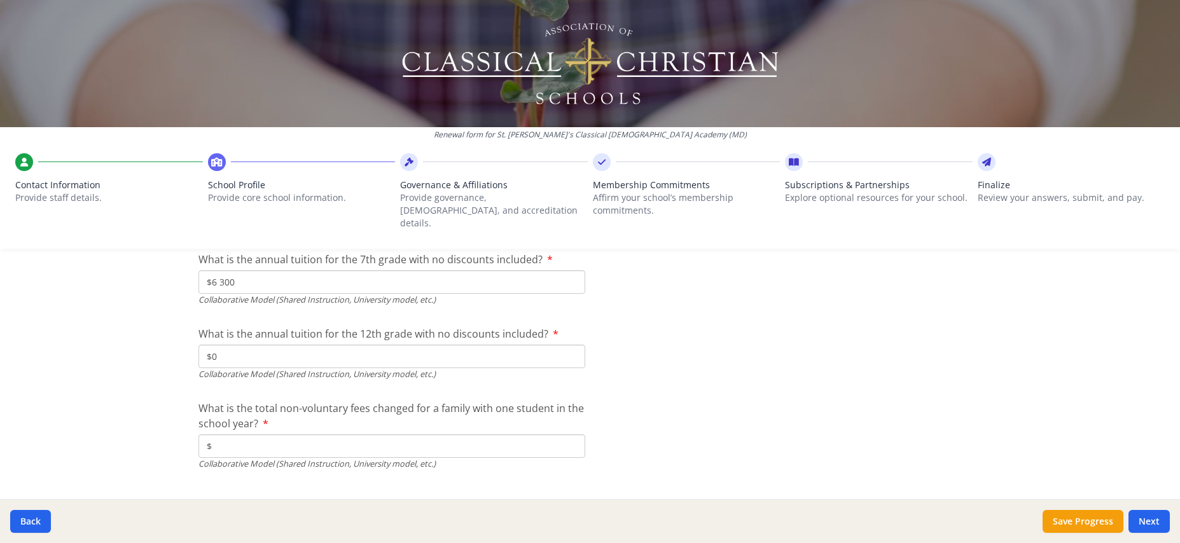
scroll to position [4207, 0]
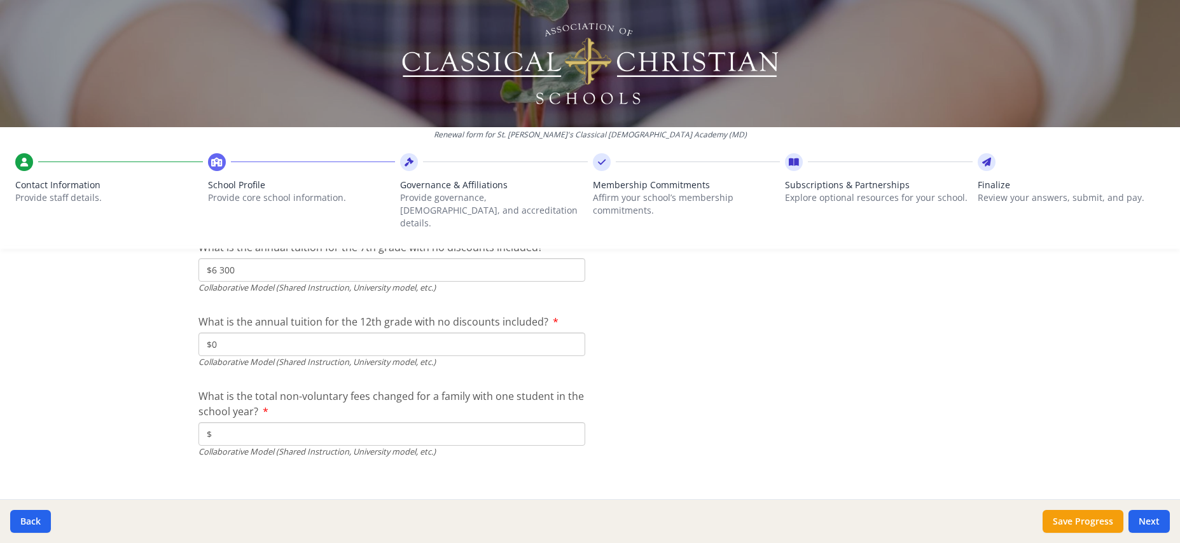
type input "$0"
click at [329, 424] on input "$" at bounding box center [391, 434] width 387 height 24
type input "$1 300"
click at [1108, 521] on button "Save Progress" at bounding box center [1082, 521] width 81 height 23
type input "[PHONE_NUMBER]"
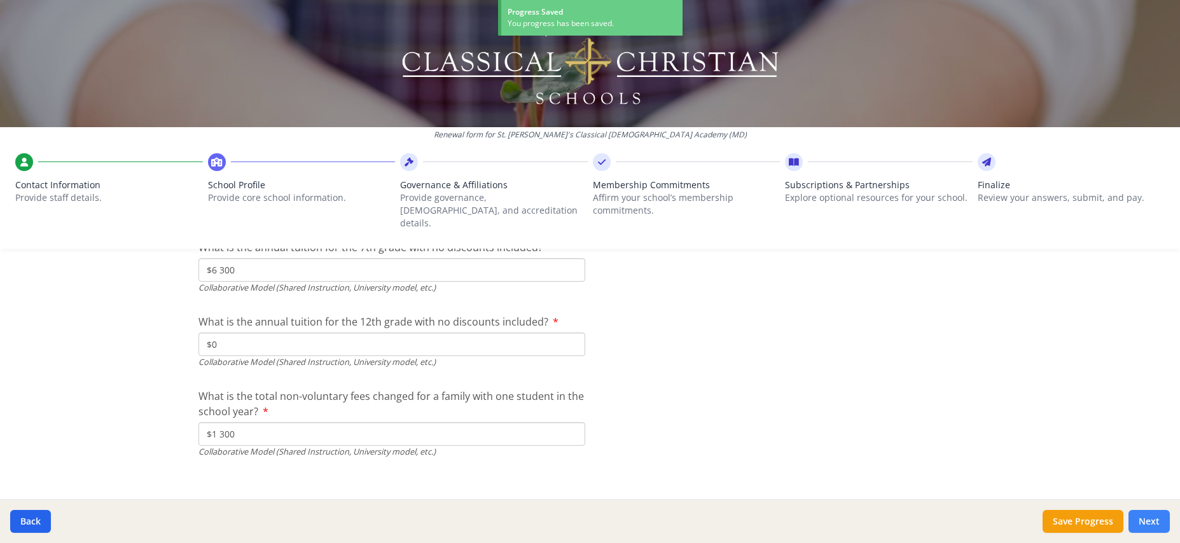
click at [1147, 522] on button "Next" at bounding box center [1148, 521] width 41 height 23
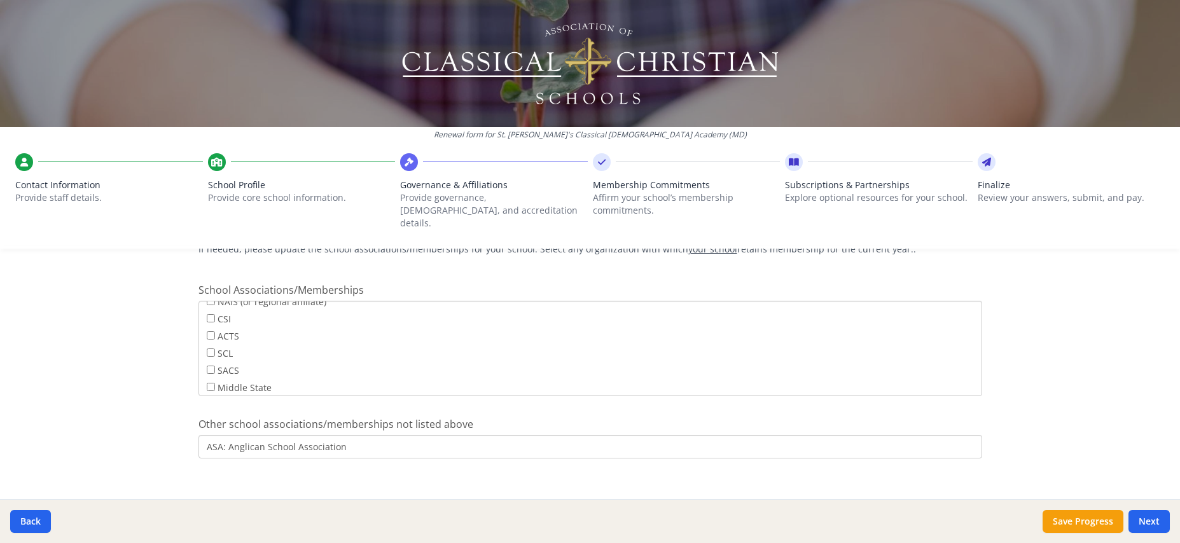
scroll to position [0, 0]
click at [1066, 519] on button "Save Progress" at bounding box center [1082, 521] width 81 height 23
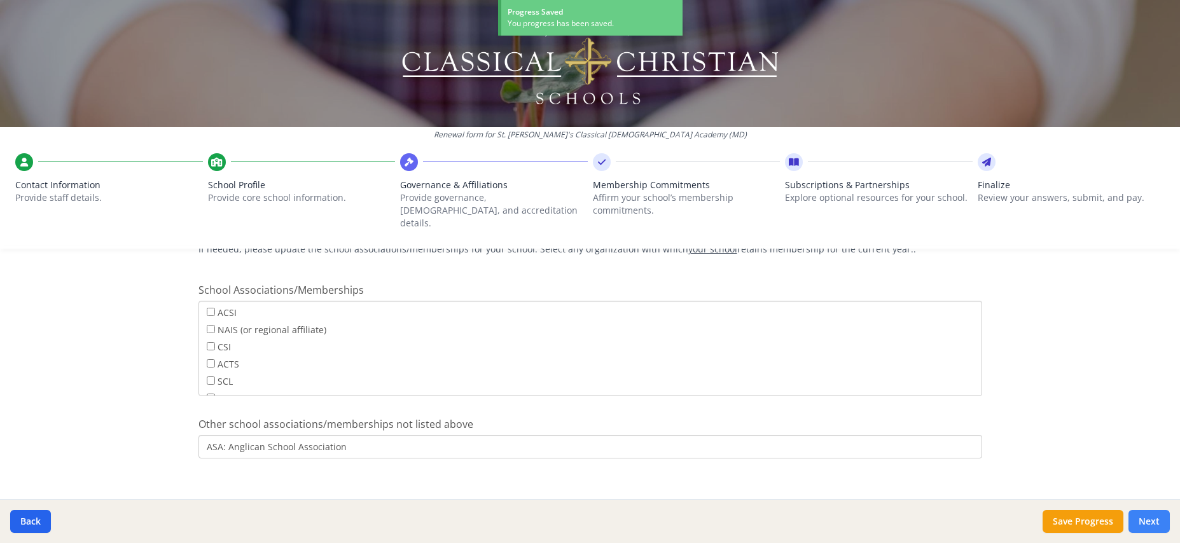
click at [1156, 521] on button "Next" at bounding box center [1148, 521] width 41 height 23
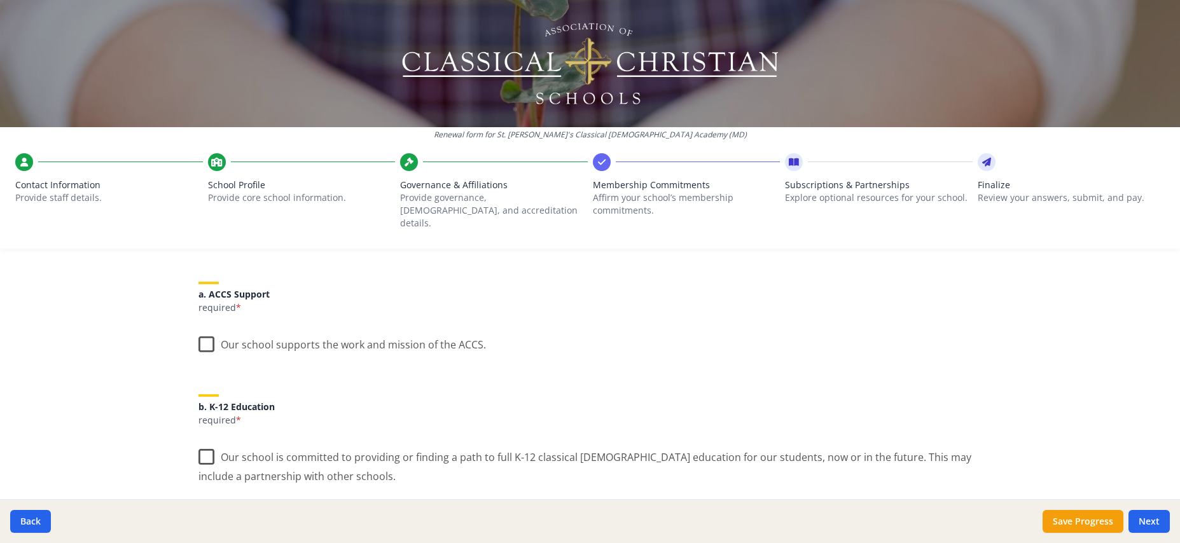
scroll to position [150, 0]
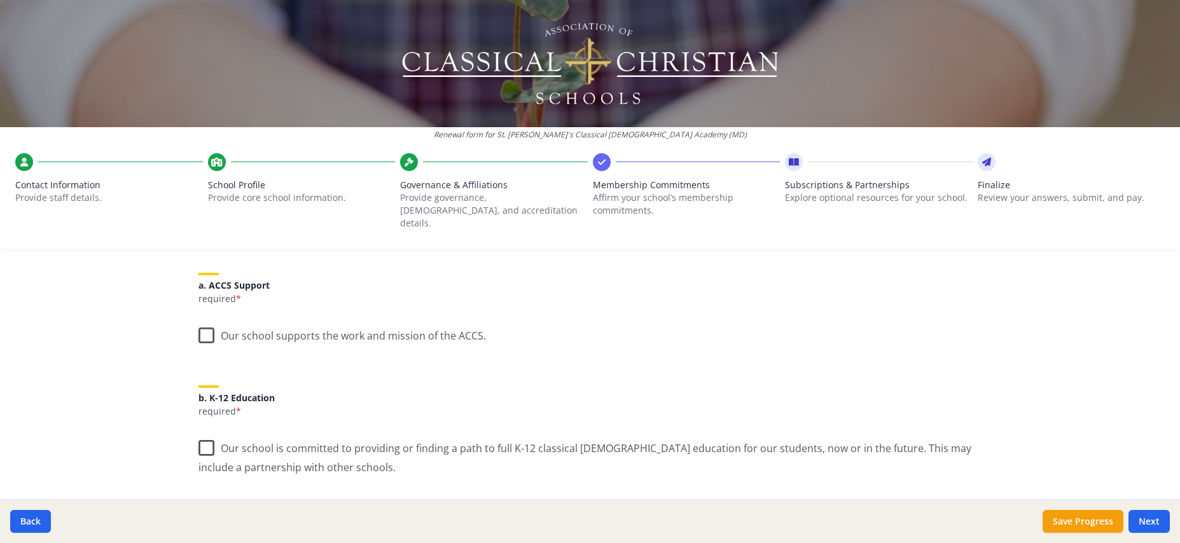
click at [212, 324] on label "Our school supports the work and mission of the ACCS." at bounding box center [341, 332] width 287 height 27
click at [0, 0] on input "Our school supports the work and mission of the ACCS." at bounding box center [0, 0] width 0 height 0
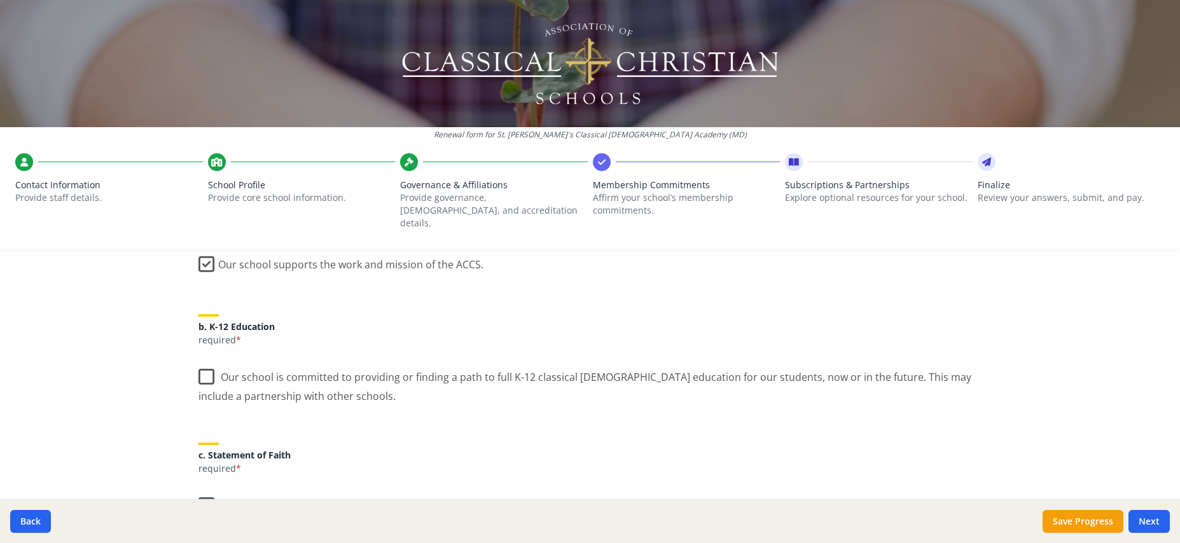
scroll to position [223, 0]
click at [206, 364] on label "Our school is committed to providing or finding a path to full K-12 classical […" at bounding box center [590, 380] width 784 height 43
click at [0, 0] on input "Our school is committed to providing or finding a path to full K-12 classical […" at bounding box center [0, 0] width 0 height 0
click at [205, 363] on label "Our school is committed to providing or finding a path to full K-12 classical […" at bounding box center [590, 380] width 784 height 43
click at [0, 0] on input "Our school is committed to providing or finding a path to full K-12 classical […" at bounding box center [0, 0] width 0 height 0
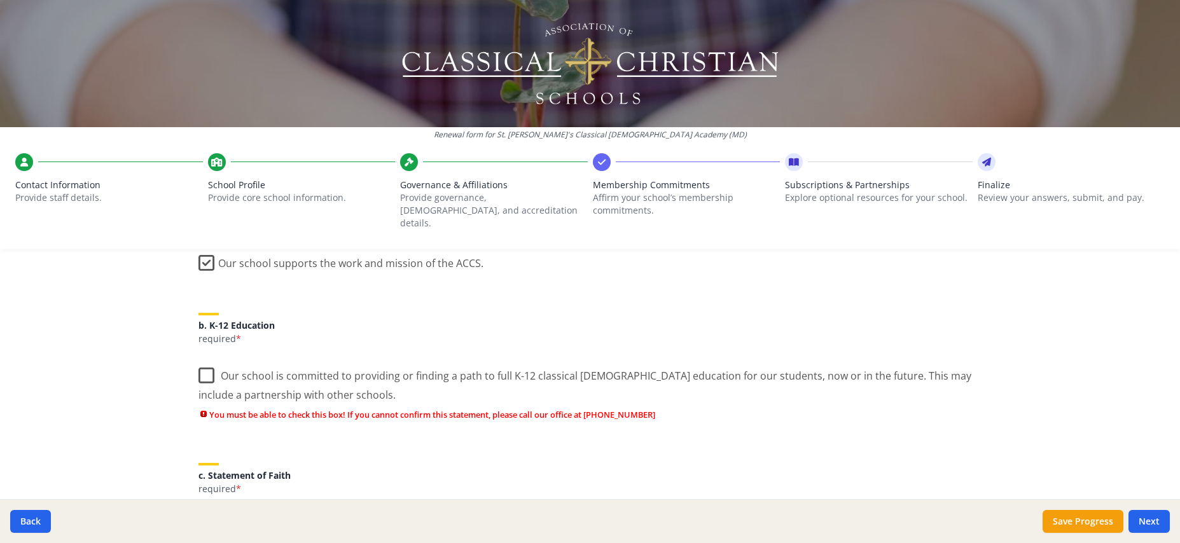
click at [204, 366] on label "Our school is committed to providing or finding a path to full K-12 classical […" at bounding box center [590, 380] width 784 height 43
click at [0, 0] on input "Our school is committed to providing or finding a path to full K-12 classical […" at bounding box center [0, 0] width 0 height 0
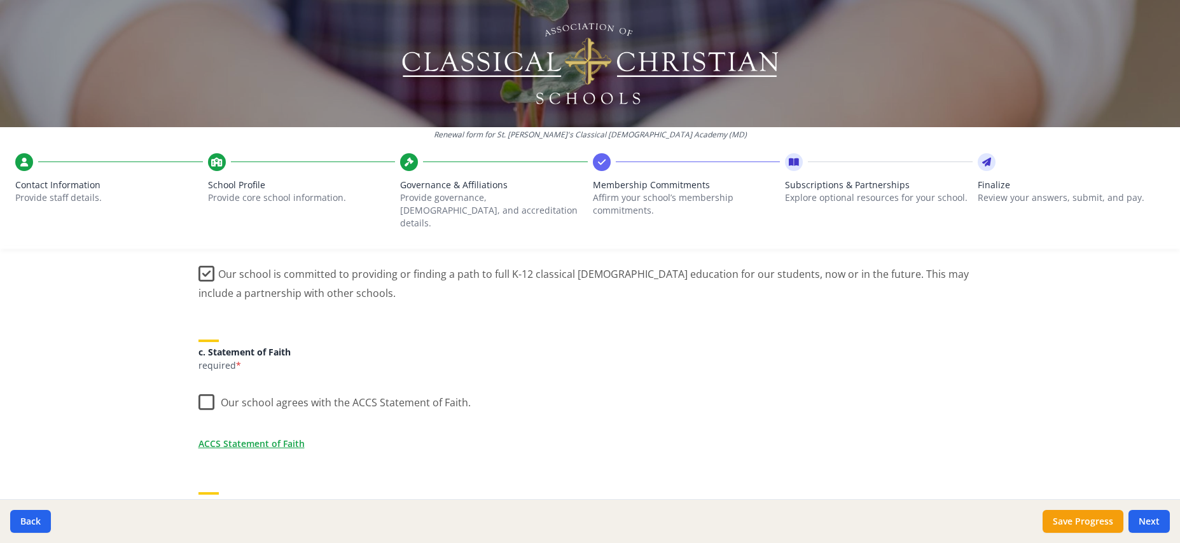
scroll to position [347, 0]
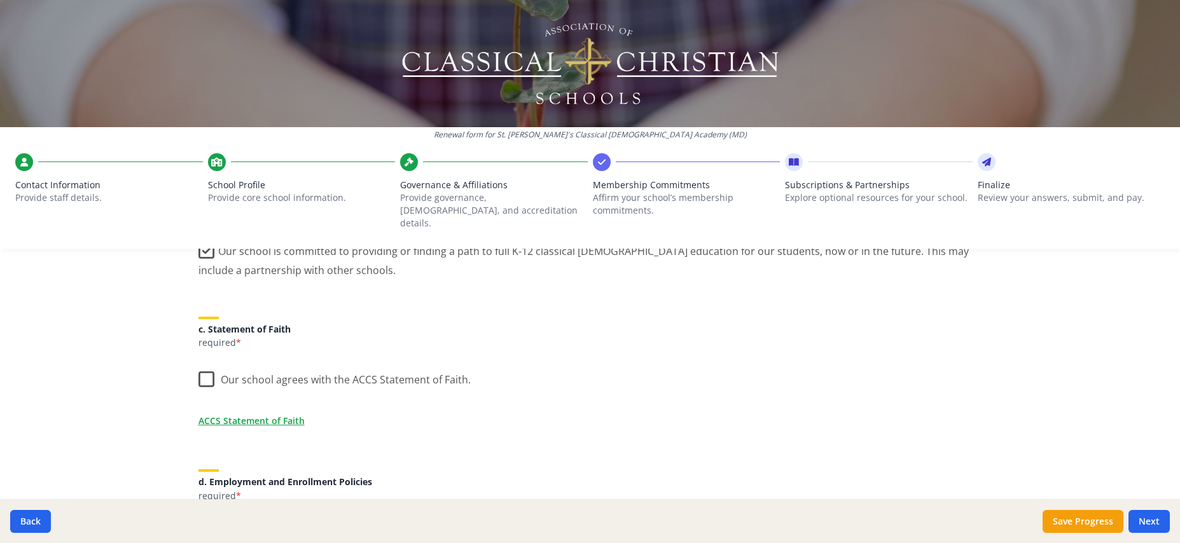
click at [209, 370] on label "Our school agrees with the ACCS Statement of Faith." at bounding box center [334, 376] width 272 height 27
click at [0, 0] on input "Our school agrees with the ACCS Statement of Faith." at bounding box center [0, 0] width 0 height 0
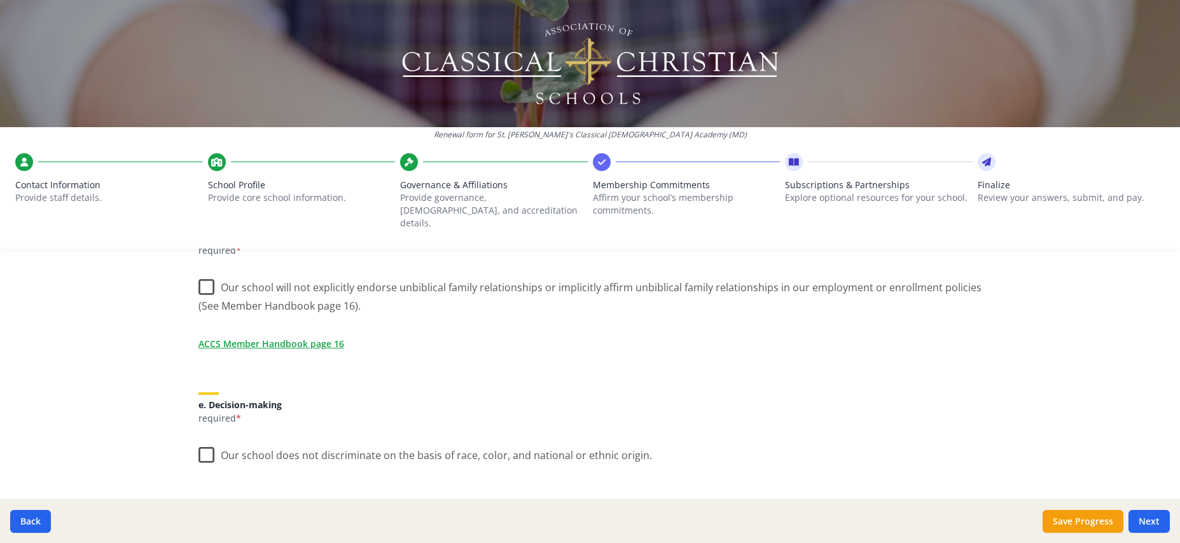
scroll to position [585, 0]
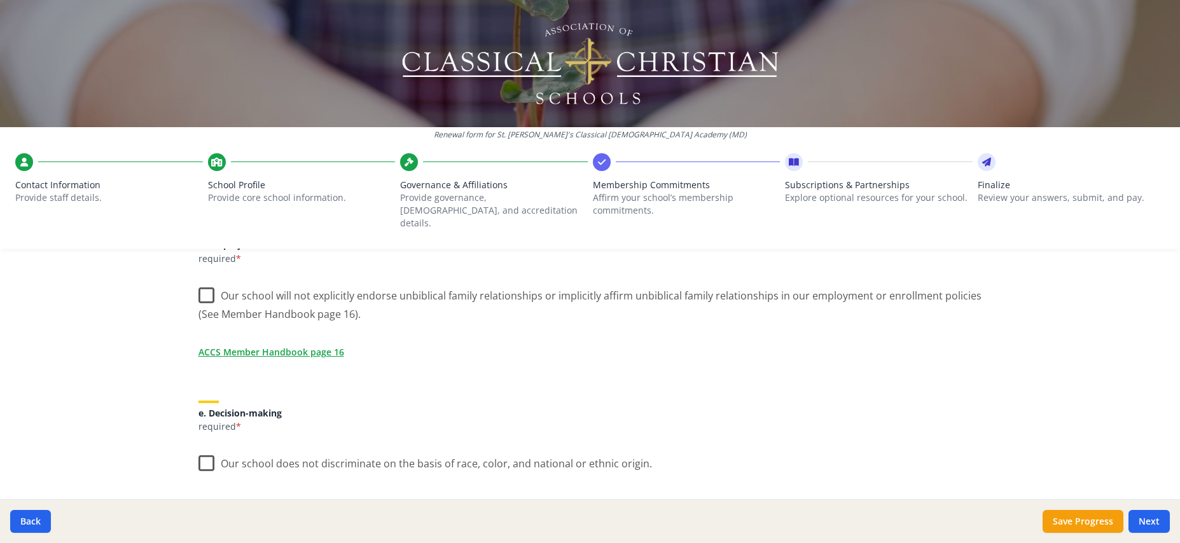
click at [206, 284] on label "Our school will not explicitly endorse unbiblical family relationships or impli…" at bounding box center [590, 300] width 784 height 43
click at [0, 0] on input "Our school will not explicitly endorse unbiblical family relationships or impli…" at bounding box center [0, 0] width 0 height 0
click at [205, 282] on label "Our school will not explicitly endorse unbiblical family relationships or impli…" at bounding box center [590, 300] width 784 height 43
click at [0, 0] on input "Our school will not explicitly endorse unbiblical family relationships or impli…" at bounding box center [0, 0] width 0 height 0
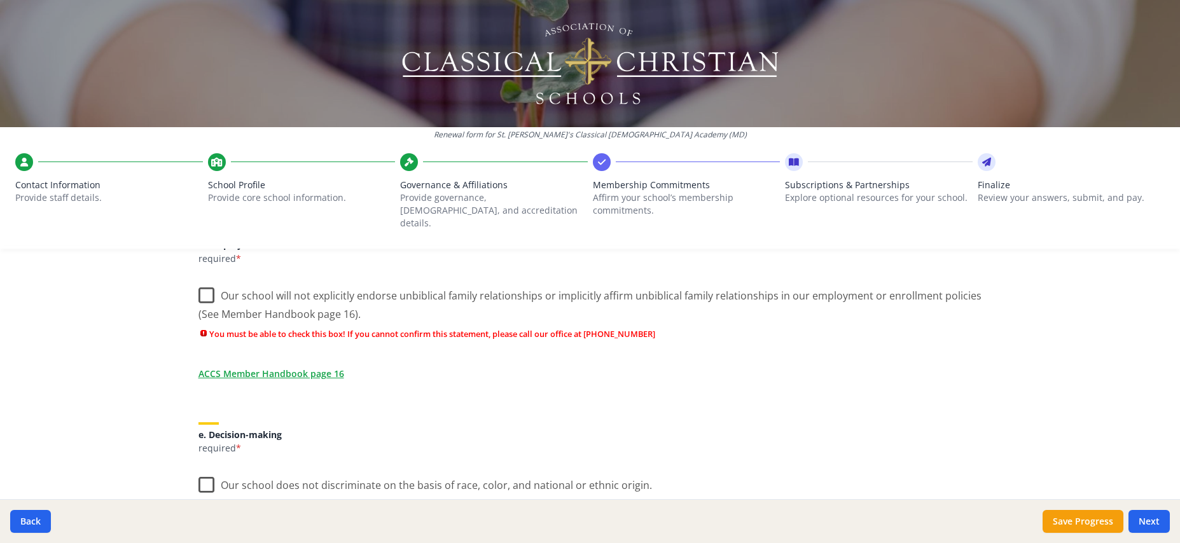
click at [205, 284] on label "Our school will not explicitly endorse unbiblical family relationships or impli…" at bounding box center [590, 300] width 784 height 43
click at [0, 0] on input "Our school will not explicitly endorse unbiblical family relationships or impli…" at bounding box center [0, 0] width 0 height 0
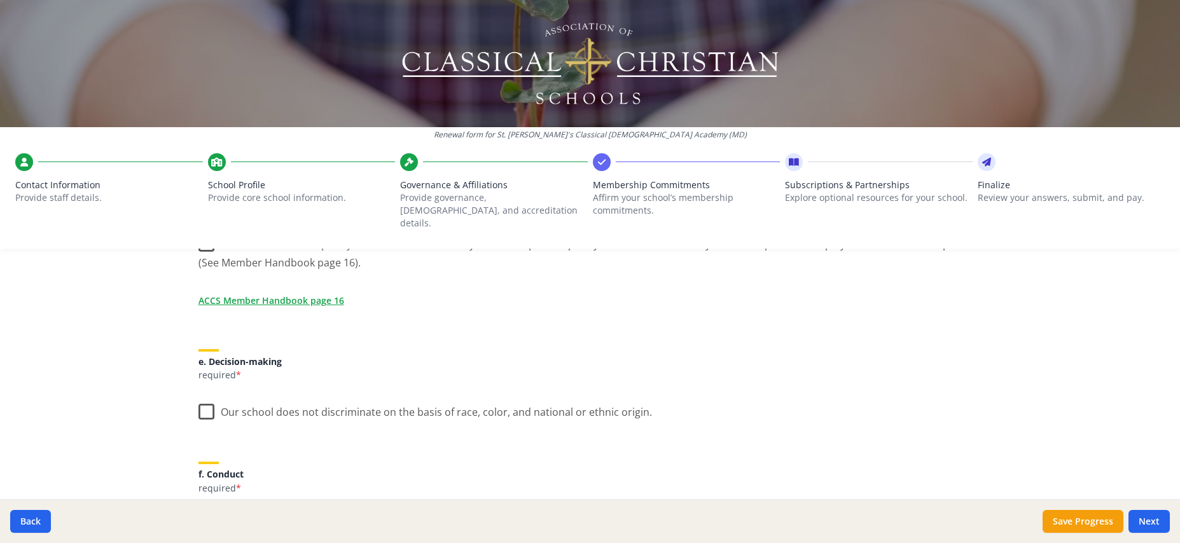
scroll to position [639, 0]
click at [207, 399] on label "Our school does not discriminate on the basis of race, color, and national or e…" at bounding box center [425, 406] width 454 height 27
click at [0, 0] on input "Our school does not discriminate on the basis of race, color, and national or e…" at bounding box center [0, 0] width 0 height 0
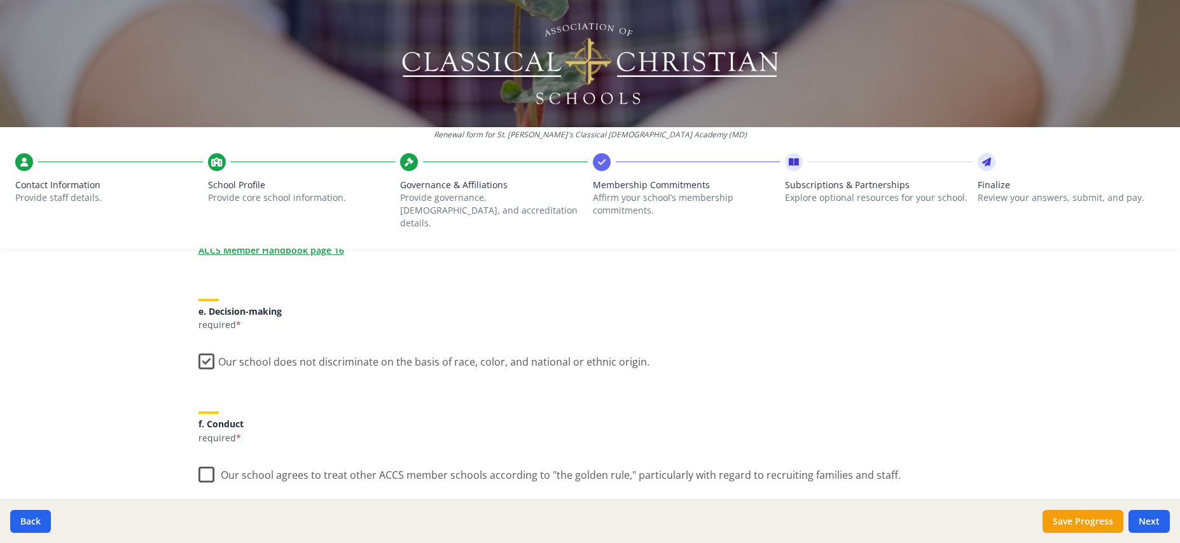
scroll to position [730, 0]
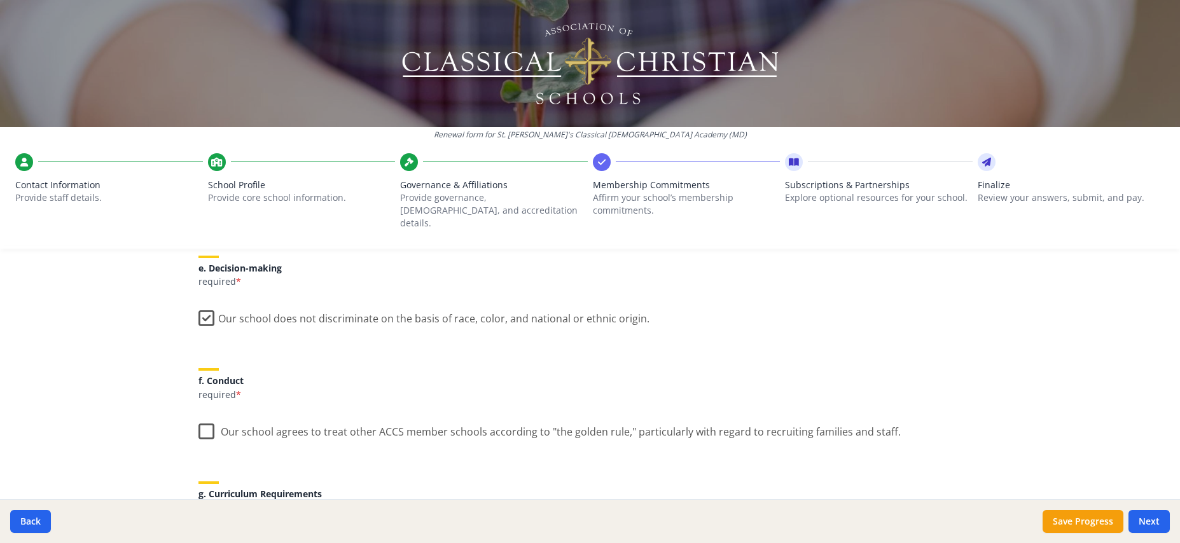
click at [211, 422] on label "Our school agrees to treat other ACCS member schools according to "the golden r…" at bounding box center [549, 428] width 702 height 27
click at [0, 0] on input "Our school agrees to treat other ACCS member schools according to "the golden r…" at bounding box center [0, 0] width 0 height 0
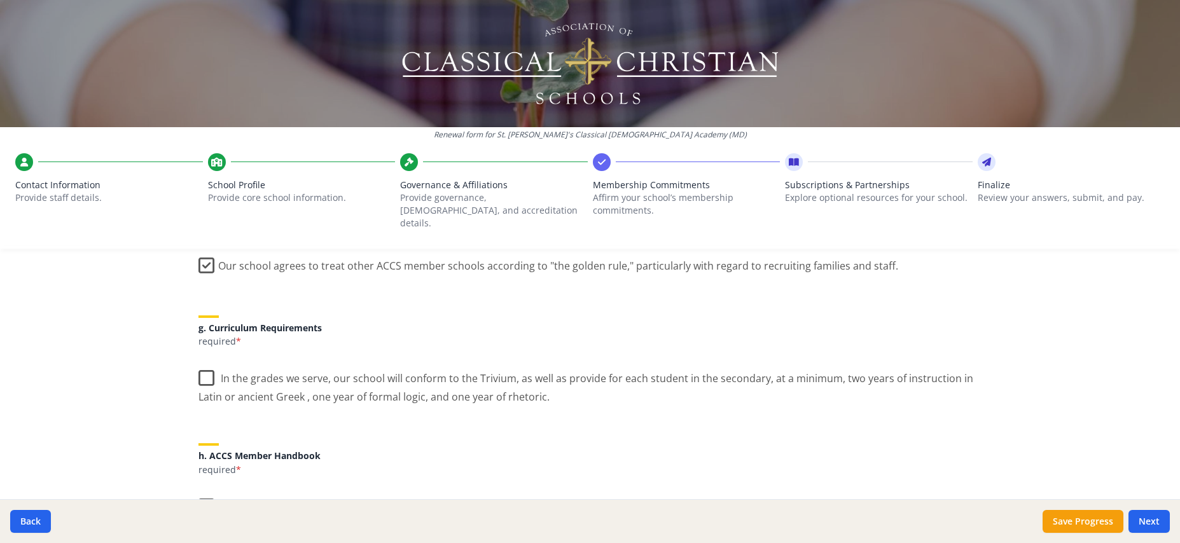
scroll to position [904, 0]
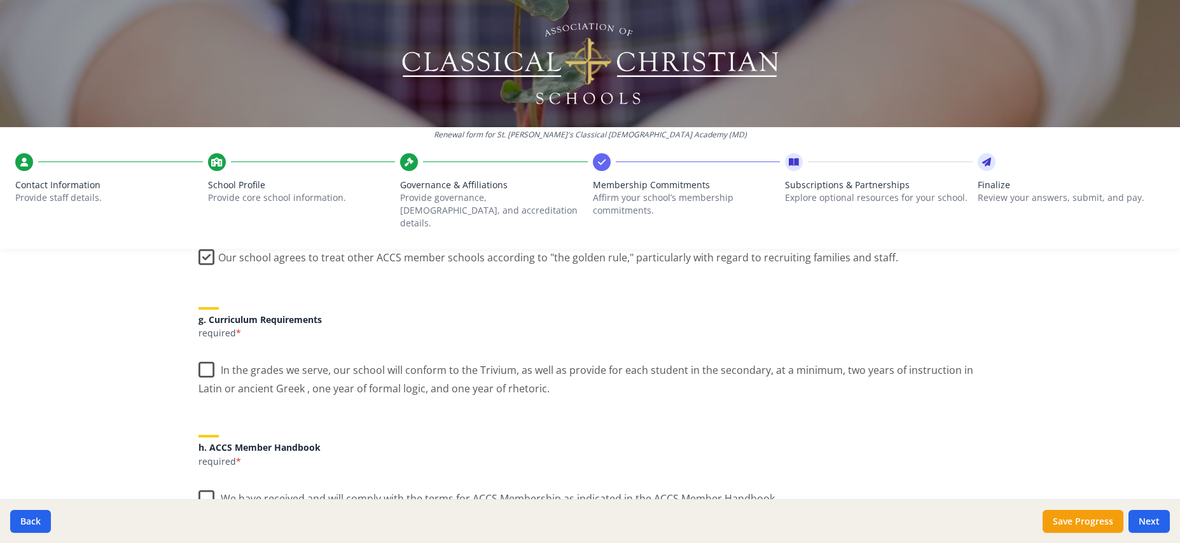
click at [211, 359] on label "In the grades we serve, our school will conform to the Trivium, as well as prov…" at bounding box center [590, 375] width 784 height 43
click at [0, 0] on input "In the grades we serve, our school will conform to the Trivium, as well as prov…" at bounding box center [0, 0] width 0 height 0
click at [204, 483] on label "We have received and will comply with the terms for ACCS Membership as indicate…" at bounding box center [487, 495] width 579 height 27
click at [0, 0] on input "We have received and will comply with the terms for ACCS Membership as indicate…" at bounding box center [0, 0] width 0 height 0
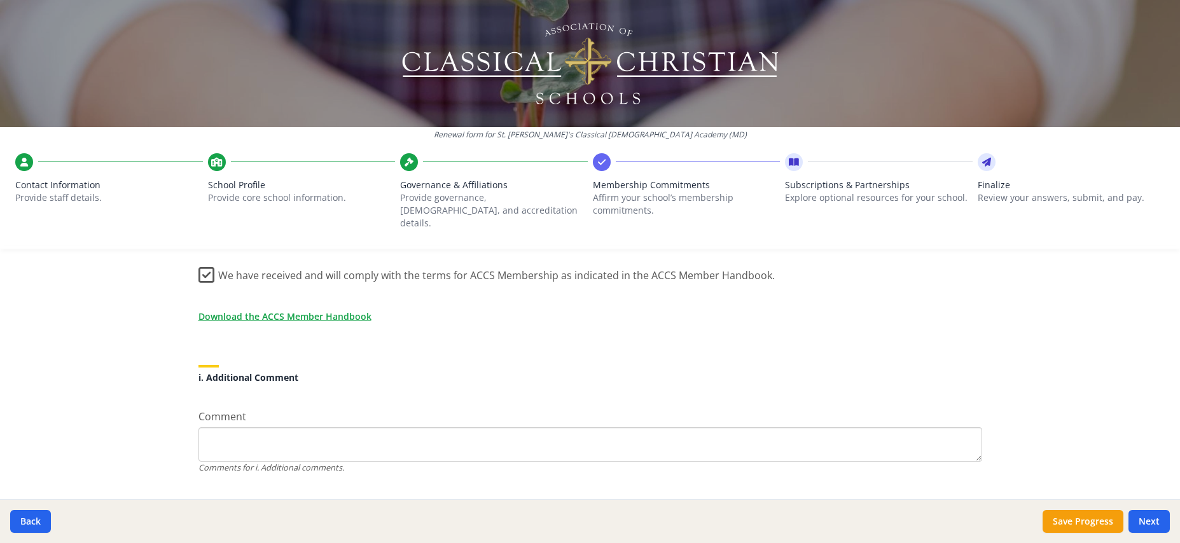
scroll to position [1143, 0]
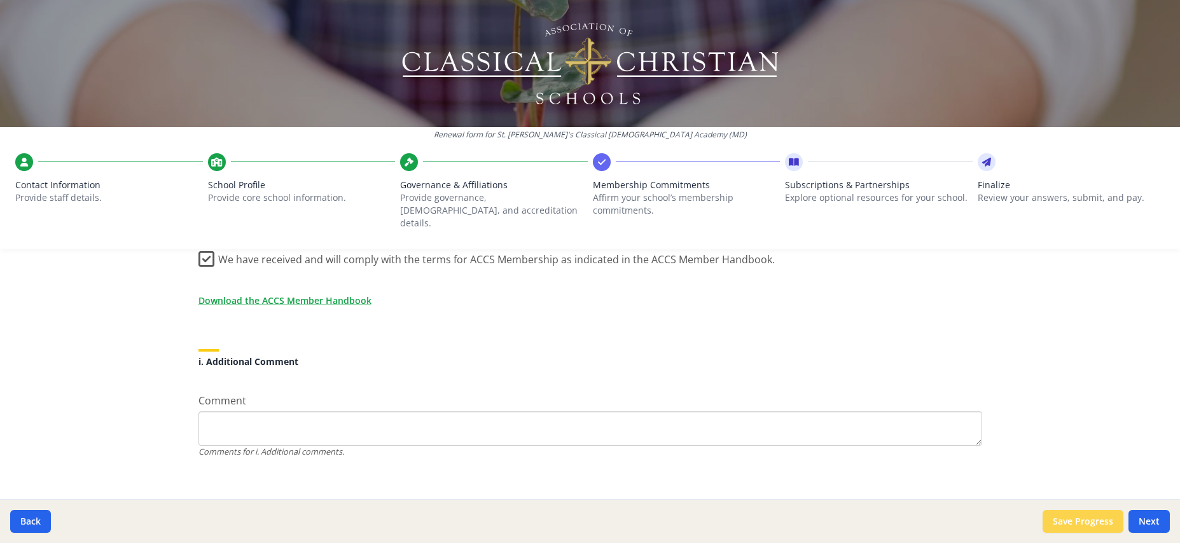
click at [1053, 521] on button "Save Progress" at bounding box center [1082, 521] width 81 height 23
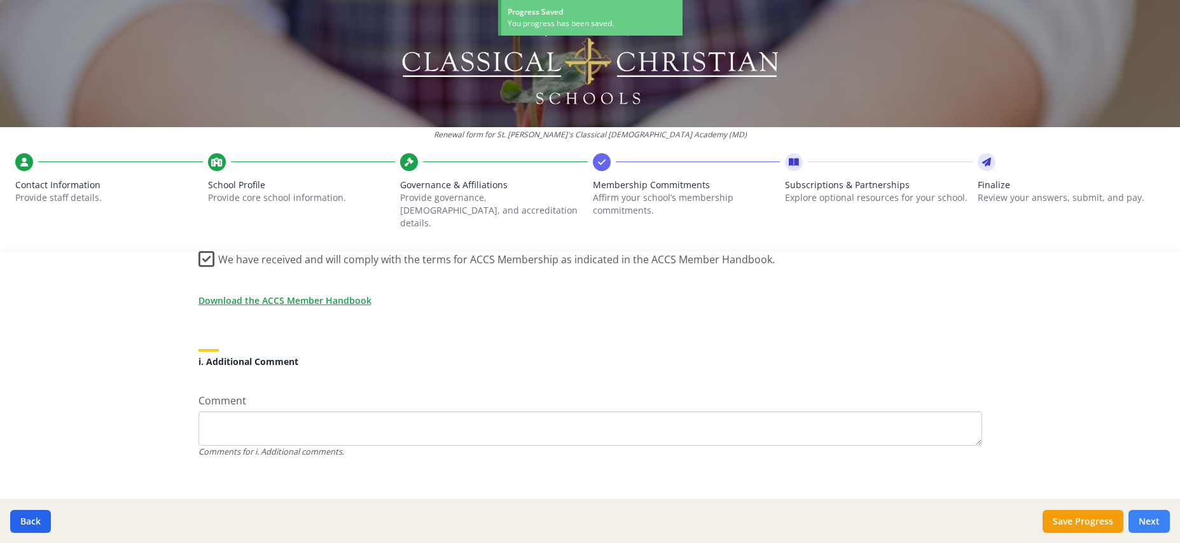
click at [1146, 523] on button "Next" at bounding box center [1148, 521] width 41 height 23
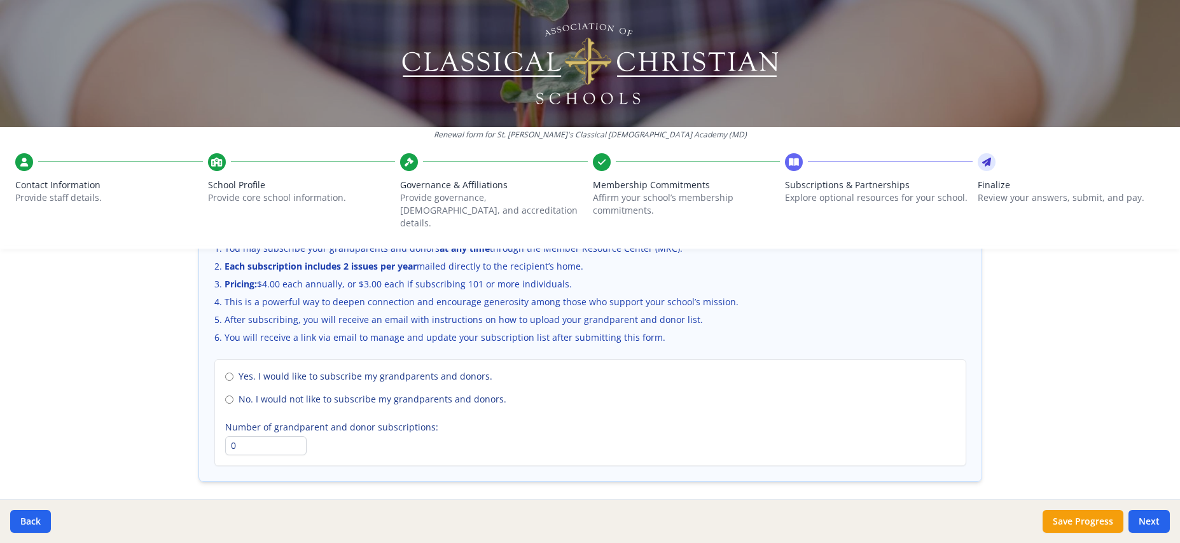
scroll to position [899, 0]
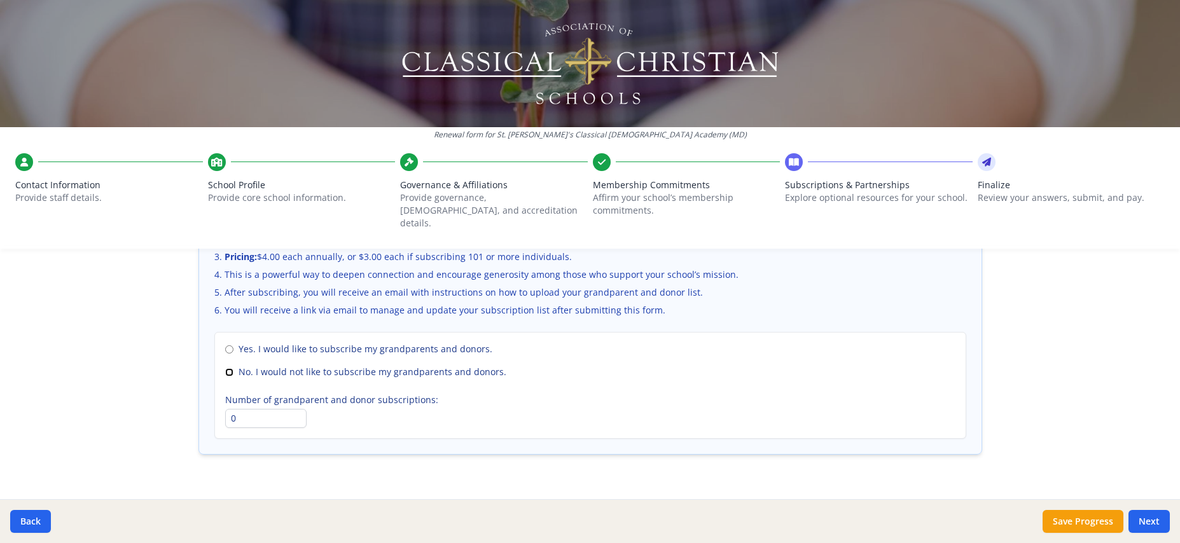
click at [233, 368] on input "No. I would not like to subscribe my grandparents and donors." at bounding box center [229, 372] width 8 height 8
radio input "true"
click at [1089, 520] on button "Save Progress" at bounding box center [1082, 521] width 81 height 23
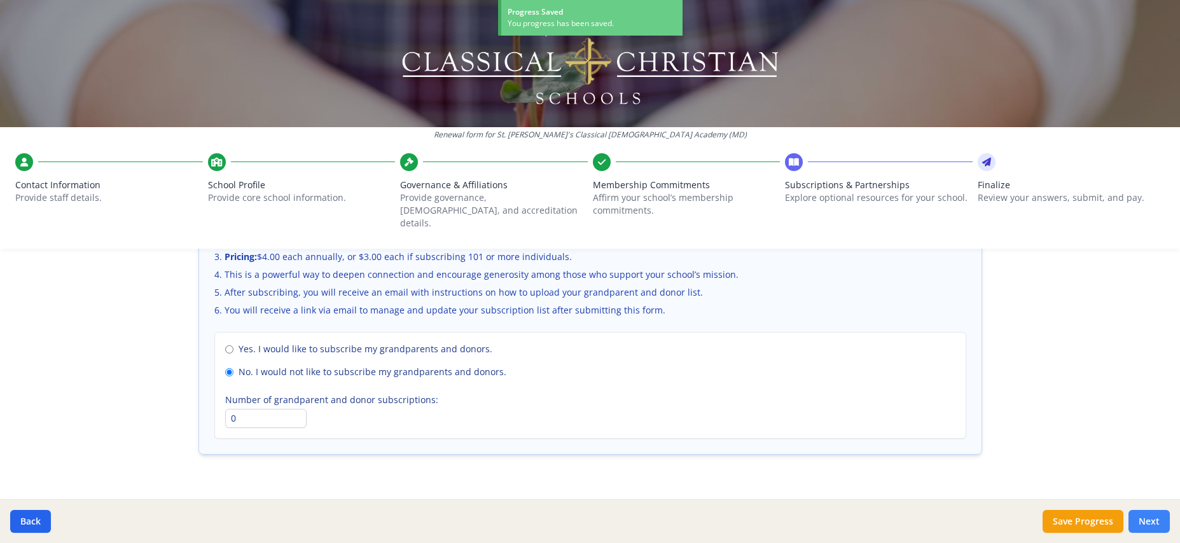
click at [1154, 522] on button "Next" at bounding box center [1148, 521] width 41 height 23
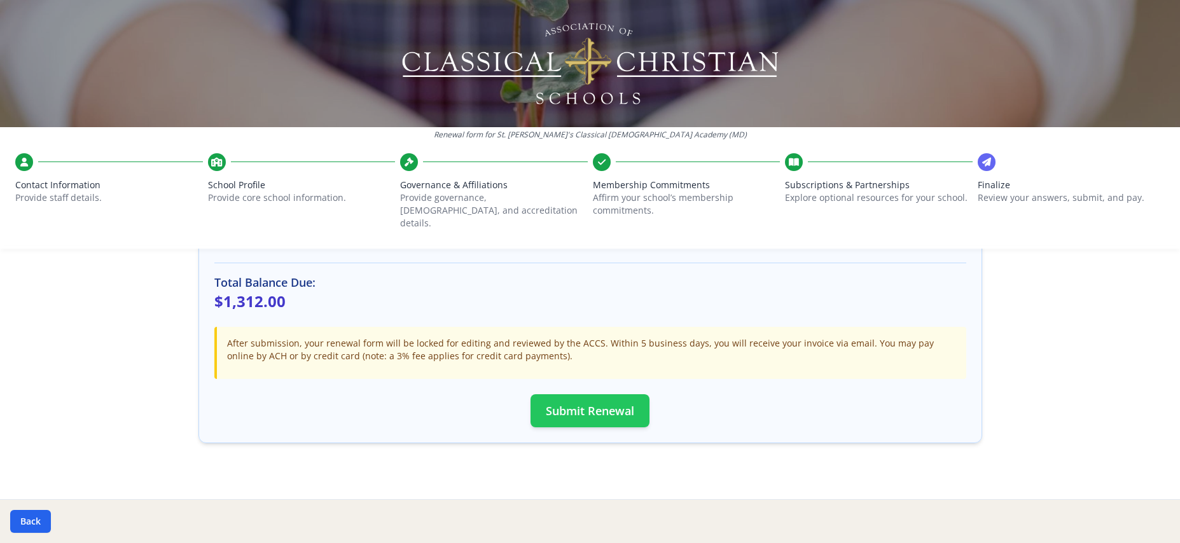
click at [589, 400] on button "Submit Renewal" at bounding box center [589, 410] width 119 height 33
